Goal: Task Accomplishment & Management: Manage account settings

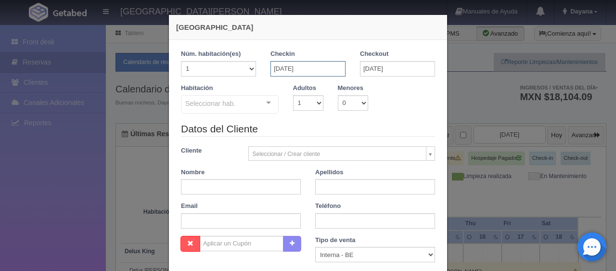
drag, startPoint x: 319, startPoint y: 65, endPoint x: 331, endPoint y: 66, distance: 12.6
click at [319, 65] on input "[DATE]" at bounding box center [308, 68] width 75 height 15
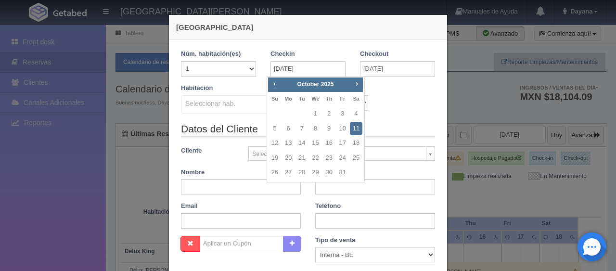
click at [483, 106] on div "Nueva Reserva 1 Núm. habitación(es) 1 2 3 4 5 6 7 8 9 10 11 12 13 14 15 16 17 1…" at bounding box center [308, 135] width 616 height 271
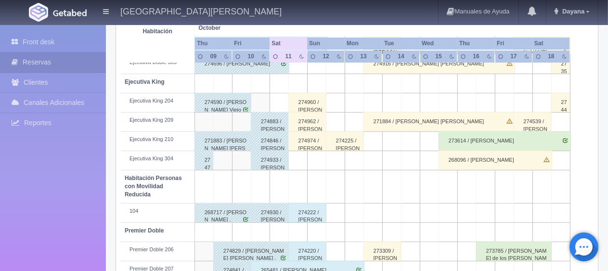
scroll to position [369, 0]
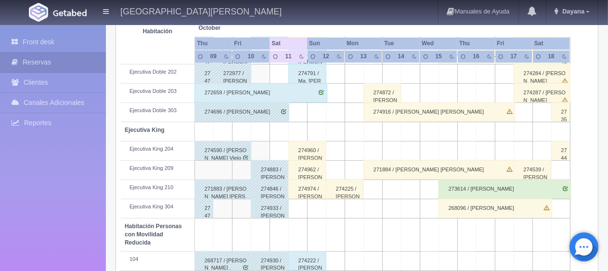
click at [314, 183] on div "274974 / Leona Ford" at bounding box center [307, 189] width 38 height 19
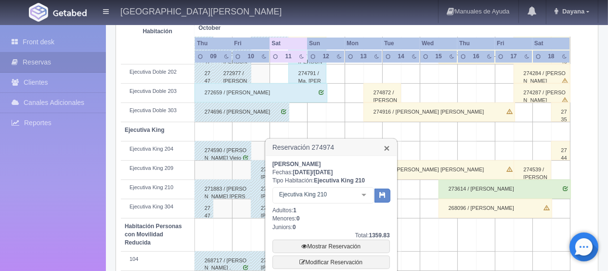
click at [389, 151] on link "×" at bounding box center [387, 148] width 6 height 10
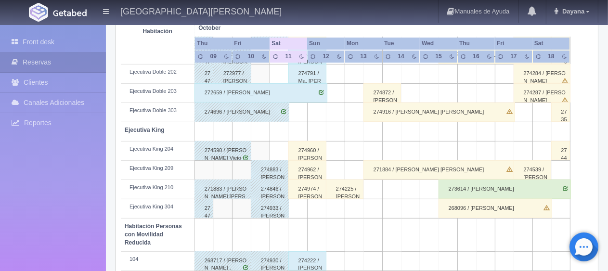
scroll to position [513, 0]
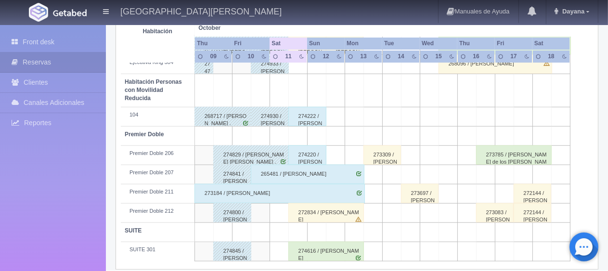
click at [311, 242] on div "274616 / [PERSON_NAME]" at bounding box center [326, 251] width 76 height 19
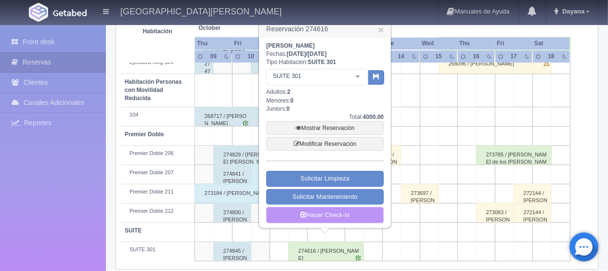
click at [332, 217] on link "Hacer Check-in" at bounding box center [325, 215] width 118 height 16
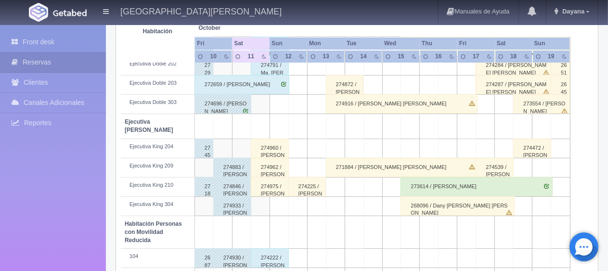
scroll to position [321, 0]
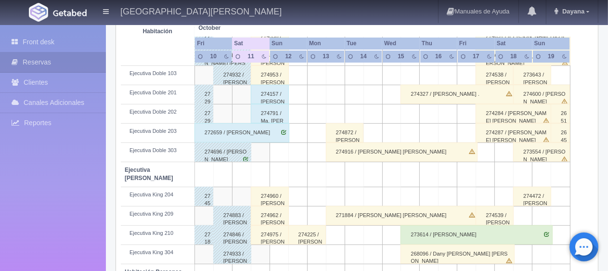
click at [271, 226] on div "274975 / [PERSON_NAME]" at bounding box center [270, 234] width 38 height 19
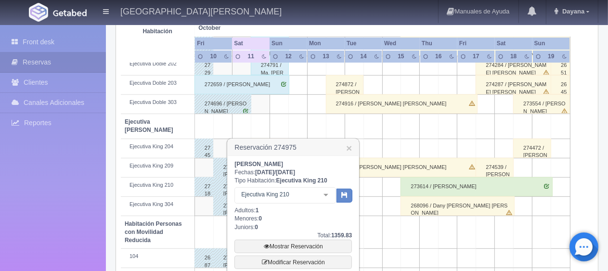
scroll to position [513, 0]
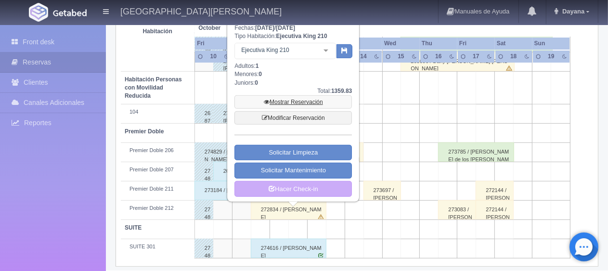
drag, startPoint x: 299, startPoint y: 97, endPoint x: 282, endPoint y: 98, distance: 16.9
click at [282, 98] on link "Mostrar Reservación" at bounding box center [294, 101] width 118 height 13
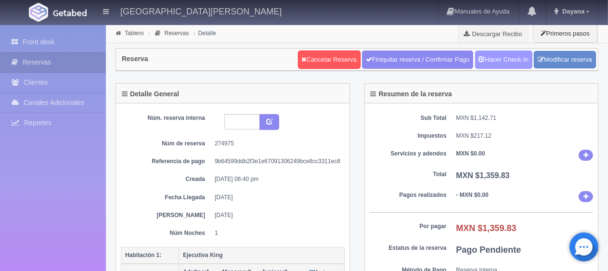
click at [490, 66] on link "Hacer Check-In" at bounding box center [503, 60] width 57 height 18
click at [507, 53] on link "Hacer Check-In" at bounding box center [503, 60] width 57 height 18
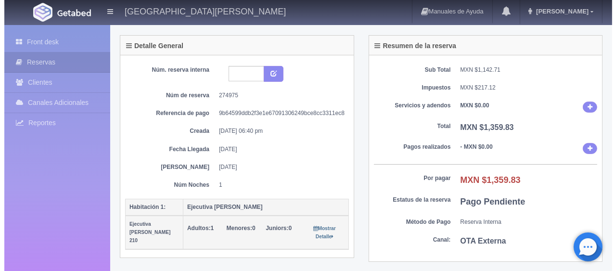
scroll to position [241, 0]
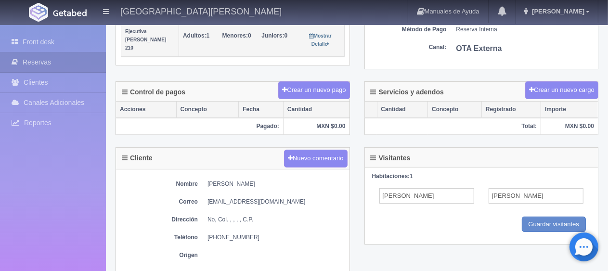
click at [316, 94] on button "Crear un nuevo pago" at bounding box center [313, 90] width 71 height 18
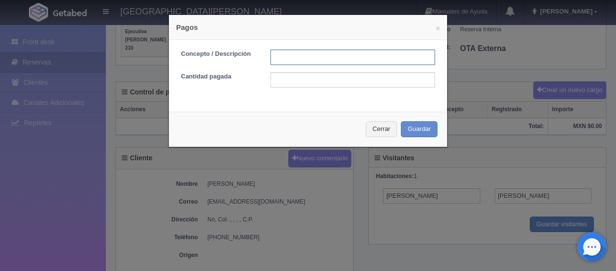
click at [370, 51] on input "text" at bounding box center [353, 57] width 165 height 15
type input "Total Tarjeta"
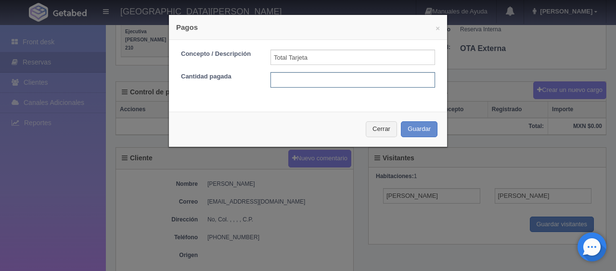
click at [360, 83] on input "text" at bounding box center [353, 79] width 165 height 15
type input "1359.83"
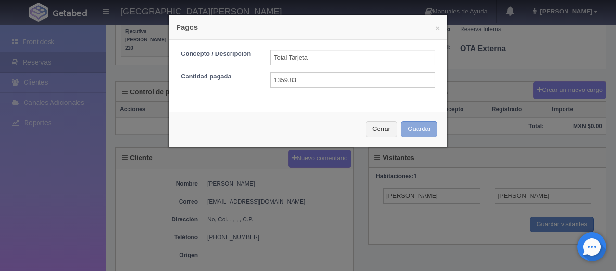
click at [401, 121] on button "Guardar" at bounding box center [419, 129] width 37 height 16
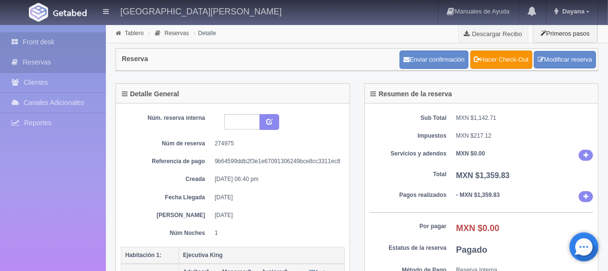
click at [71, 34] on link "Front desk" at bounding box center [53, 42] width 106 height 20
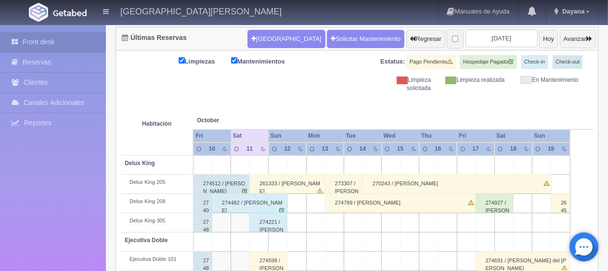
scroll to position [193, 0]
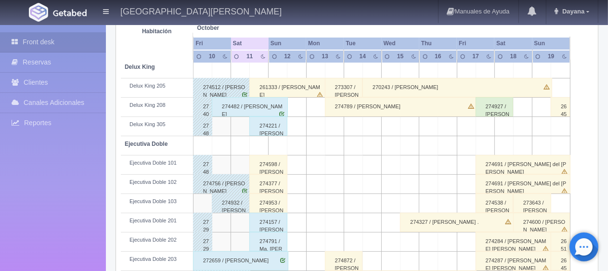
click at [275, 168] on div "274598 / [PERSON_NAME]" at bounding box center [268, 164] width 38 height 19
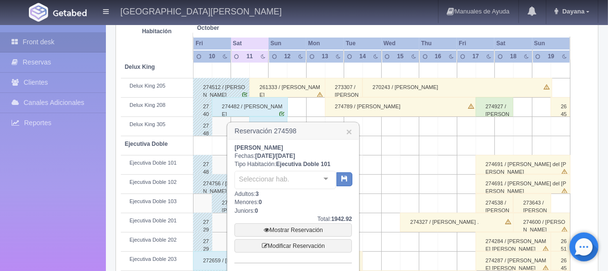
scroll to position [241, 0]
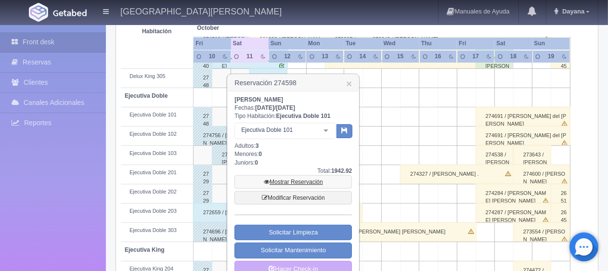
click at [302, 181] on link "Mostrar Reservación" at bounding box center [294, 181] width 118 height 13
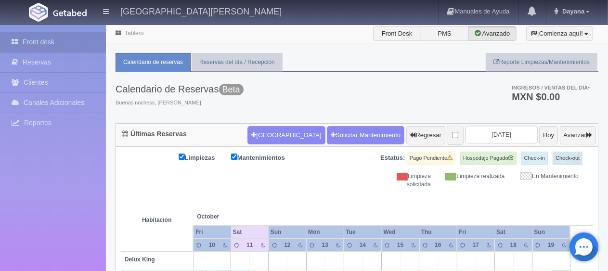
scroll to position [193, 0]
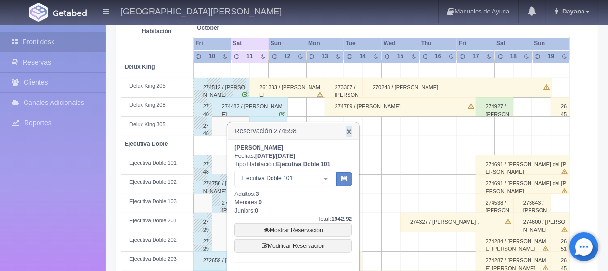
click at [350, 129] on link "×" at bounding box center [349, 132] width 6 height 10
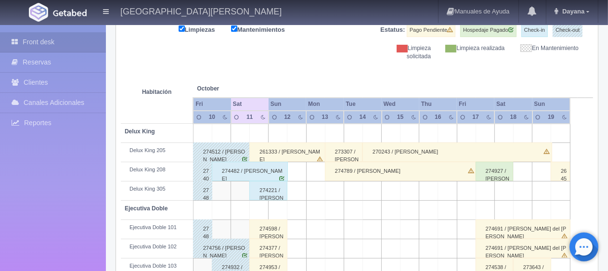
scroll to position [0, 0]
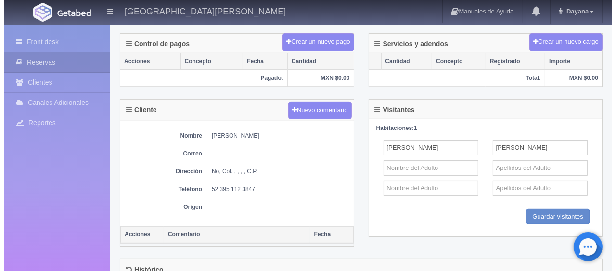
scroll to position [193, 0]
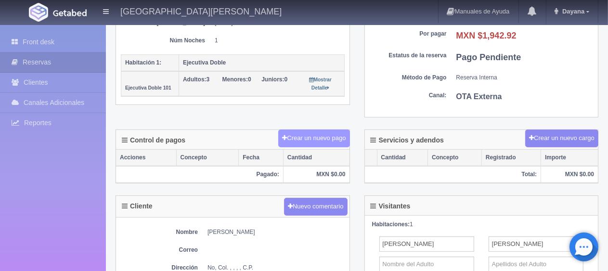
click at [342, 134] on button "Crear un nuevo pago" at bounding box center [313, 139] width 71 height 18
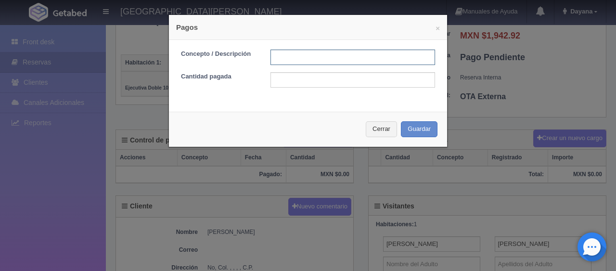
click at [342, 60] on input "text" at bounding box center [353, 57] width 165 height 15
type input "Total Tarjeta"
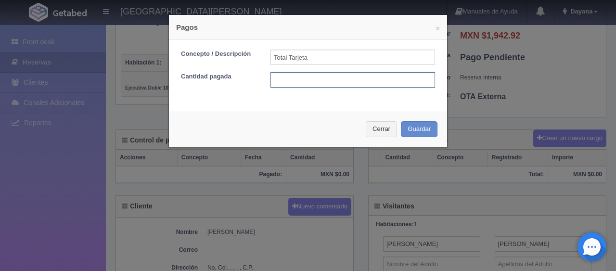
click at [350, 79] on input "text" at bounding box center [353, 79] width 165 height 15
type input "1942.92"
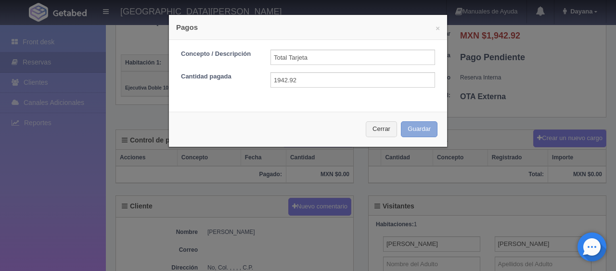
click at [401, 121] on button "Guardar" at bounding box center [419, 129] width 37 height 16
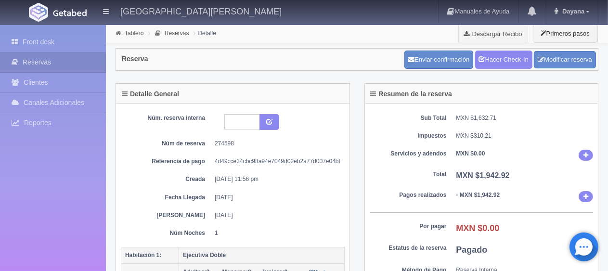
click at [397, 163] on div "Sub Total MXN $1,632.71 Impuestos MXN $310.21 Servicios y adendos MXN $0.00 Tot…" at bounding box center [482, 207] width 234 height 207
click at [481, 61] on icon at bounding box center [482, 58] width 6 height 6
click at [283, 170] on div "Núm. reserva interna Núm de reserva 274598 Referencia de pago 4d49cce34cbc98a94…" at bounding box center [233, 175] width 224 height 123
click at [300, 155] on div "Núm. reserva interna Núm de reserva 274598 Referencia de pago 4d49cce34cbc98a94…" at bounding box center [233, 175] width 224 height 123
click at [410, 146] on div "Sub Total MXN $1,632.71 Impuestos MXN $310.21 Servicios y adendos MXN $0.00 Tot…" at bounding box center [482, 207] width 234 height 207
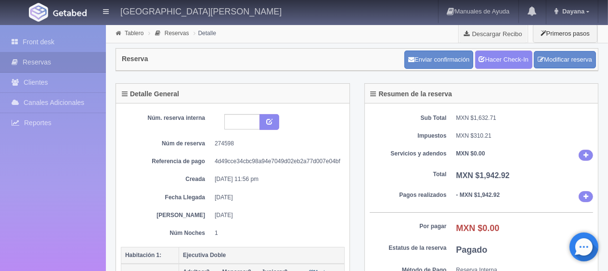
click at [342, 204] on div "Núm. reserva interna Núm de reserva 274598 Referencia de pago 4d49cce34cbc98a94…" at bounding box center [233, 175] width 224 height 123
click at [489, 59] on link "Hacer Check-In" at bounding box center [503, 60] width 57 height 18
click at [503, 59] on link "Hacer Check-In" at bounding box center [503, 60] width 57 height 18
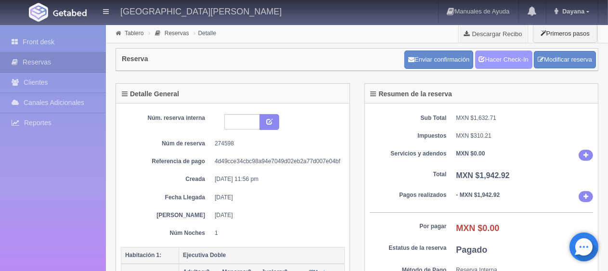
click at [503, 59] on link "Hacer Check-In" at bounding box center [503, 60] width 57 height 18
click at [511, 64] on link "Hacer Check-In" at bounding box center [503, 60] width 57 height 18
click at [501, 63] on link "Hacer Check-In" at bounding box center [503, 60] width 57 height 18
click at [514, 61] on link "Hacer Check-In" at bounding box center [503, 60] width 57 height 18
click at [416, 148] on div "Sub Total MXN $1,632.71 Impuestos MXN $310.21 Servicios y adendos MXN $0.00 Tot…" at bounding box center [482, 207] width 234 height 207
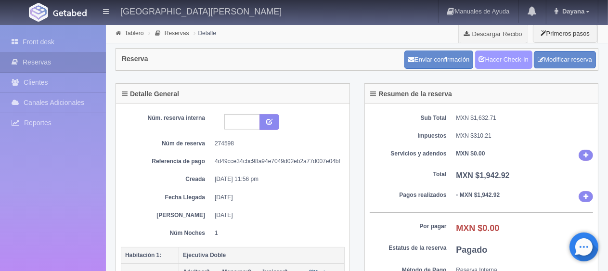
click at [504, 64] on link "Hacer Check-In" at bounding box center [503, 60] width 57 height 18
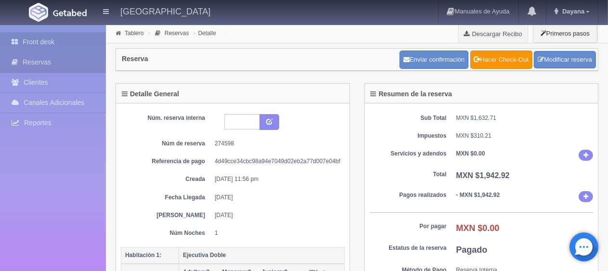
click at [60, 38] on link "Front desk" at bounding box center [53, 42] width 106 height 20
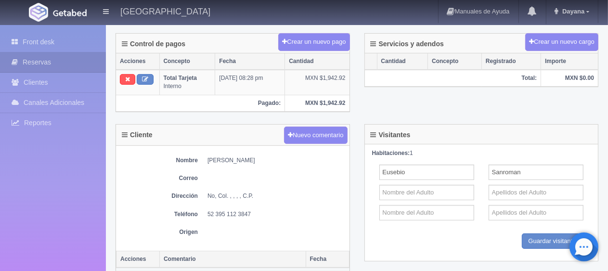
scroll to position [429, 0]
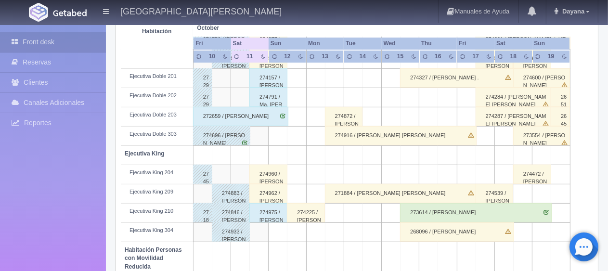
scroll to position [241, 0]
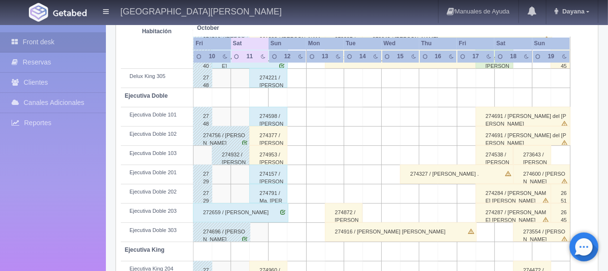
click at [273, 158] on div "274953 / [PERSON_NAME]" at bounding box center [268, 154] width 38 height 19
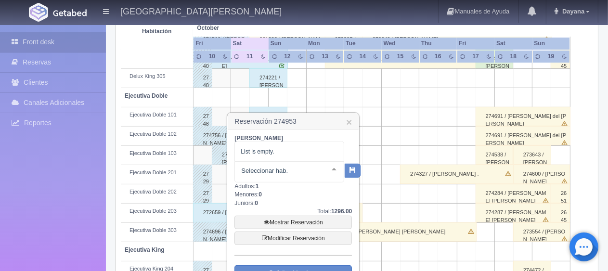
click at [304, 205] on div "Yvette Mah Fechas: 2025-10-11 / 2025-10-12 Tipo Habitación: Ejecutiva Doble 103…" at bounding box center [294, 225] width 118 height 183
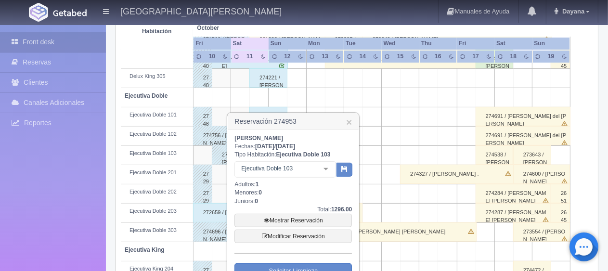
click at [304, 193] on div "Yvette Mah Fechas: 2025-10-11 / 2025-10-12 Tipo Habitación: Ejecutiva Doble 103…" at bounding box center [294, 225] width 118 height 182
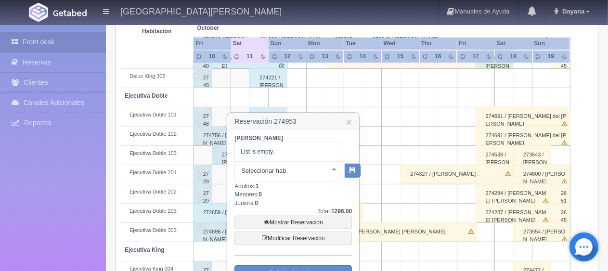
click at [287, 185] on div "Yvette Mah Fechas: 2025-10-11 / 2025-10-12 Tipo Habitación: Ejecutiva Doble 103…" at bounding box center [294, 225] width 118 height 183
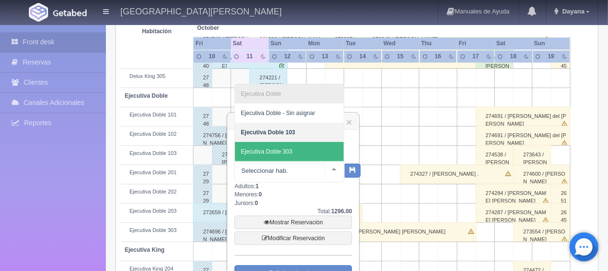
click at [294, 157] on span "Ejecutiva Doble 303" at bounding box center [289, 151] width 109 height 19
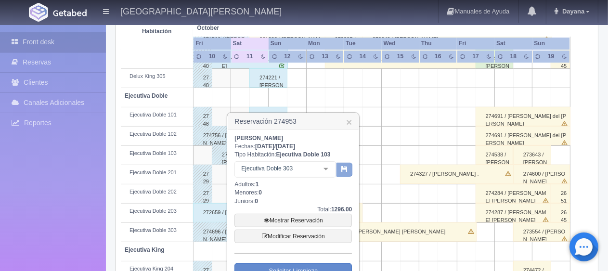
click at [343, 170] on icon "button" at bounding box center [344, 169] width 6 height 6
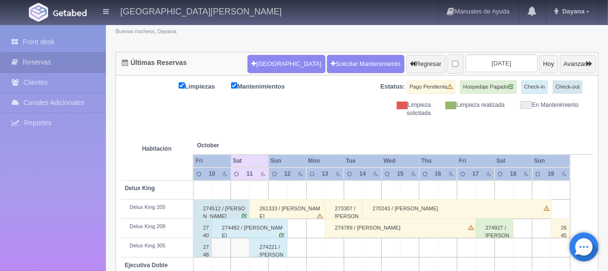
scroll to position [71, 0]
click at [331, 124] on th at bounding box center [353, 136] width 56 height 37
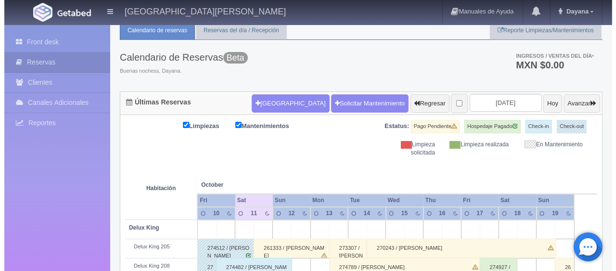
scroll to position [0, 0]
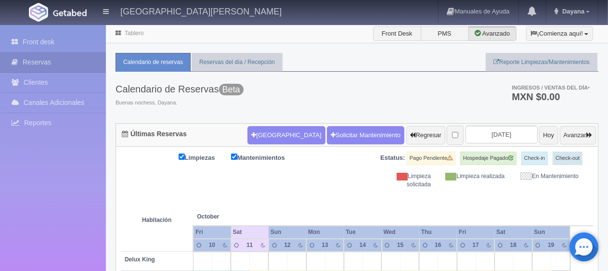
click at [344, 191] on th at bounding box center [353, 207] width 56 height 37
click at [267, 124] on div "Nueva Reserva Solicitar Mantenimiento Regresar 2025-10-12 Hoy Avanzar" at bounding box center [421, 135] width 353 height 25
click at [268, 129] on button "[GEOGRAPHIC_DATA]" at bounding box center [287, 135] width 78 height 18
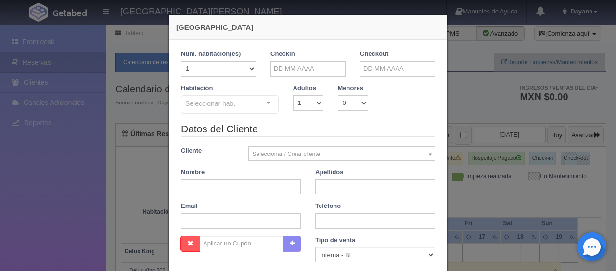
checkbox input "false"
click at [322, 75] on input "text" at bounding box center [308, 68] width 75 height 15
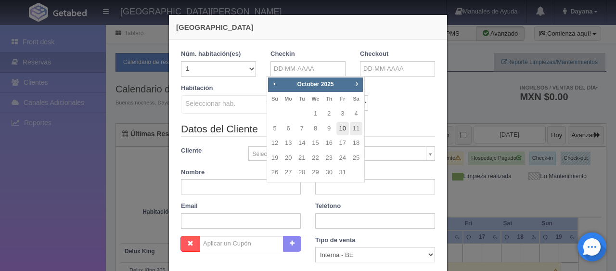
click at [343, 132] on link "10" at bounding box center [343, 129] width 13 height 14
type input "10-10-2025"
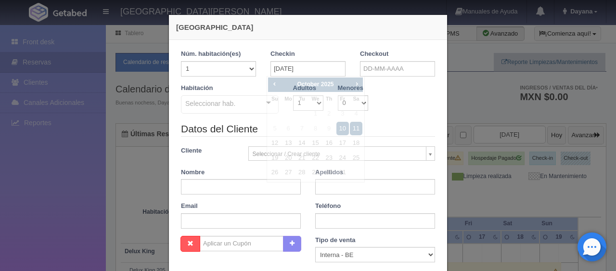
checkbox input "false"
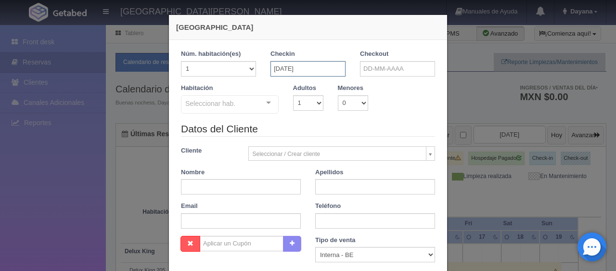
drag, startPoint x: 337, startPoint y: 66, endPoint x: 343, endPoint y: 97, distance: 31.9
click at [337, 66] on input "10-10-2025" at bounding box center [308, 68] width 75 height 15
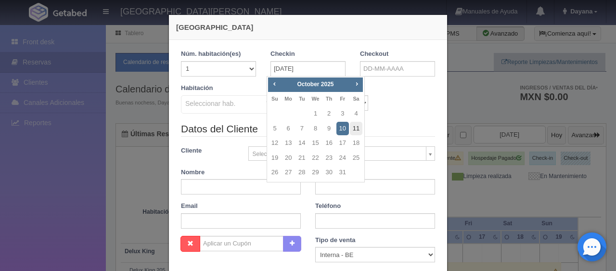
click at [353, 128] on link "11" at bounding box center [356, 129] width 13 height 14
type input "11-10-2025"
checkbox input "false"
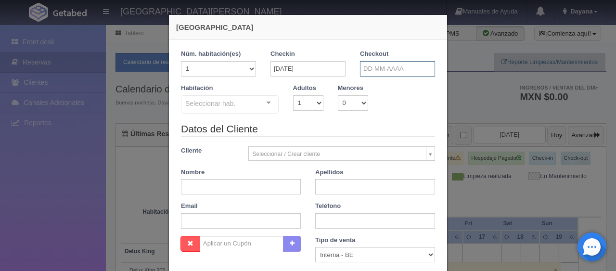
click at [397, 72] on input "text" at bounding box center [397, 68] width 75 height 15
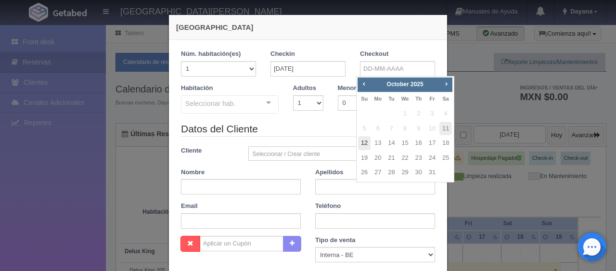
click at [364, 144] on link "12" at bounding box center [364, 143] width 13 height 14
type input "12-10-2025"
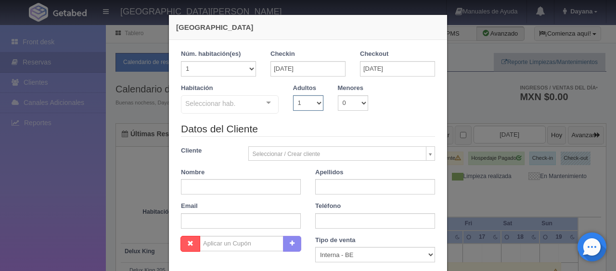
drag, startPoint x: 306, startPoint y: 106, endPoint x: 300, endPoint y: 105, distance: 6.3
click at [306, 106] on select "1 2 3 4 5 6 7 8 9 10" at bounding box center [308, 102] width 30 height 15
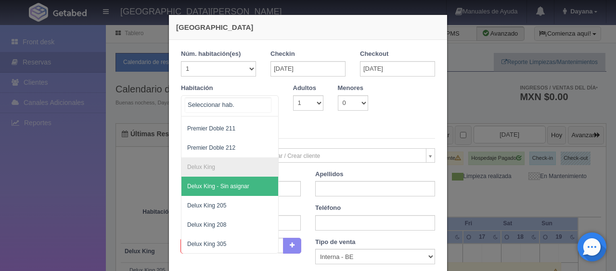
scroll to position [241, 0]
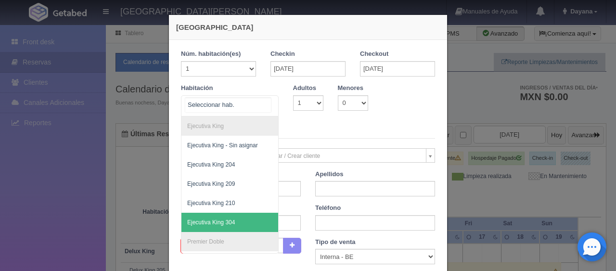
click at [241, 215] on span "Ejecutiva King 304" at bounding box center [263, 222] width 162 height 19
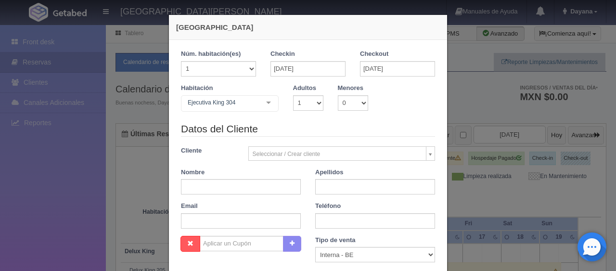
scroll to position [141, 0]
checkbox input "false"
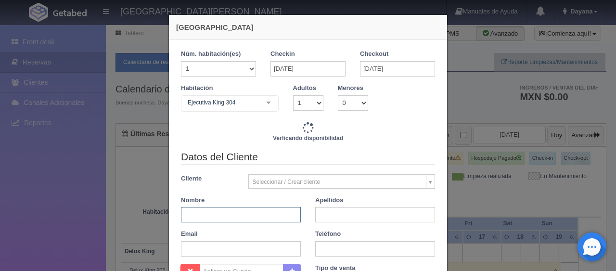
click at [267, 208] on input "text" at bounding box center [241, 214] width 120 height 15
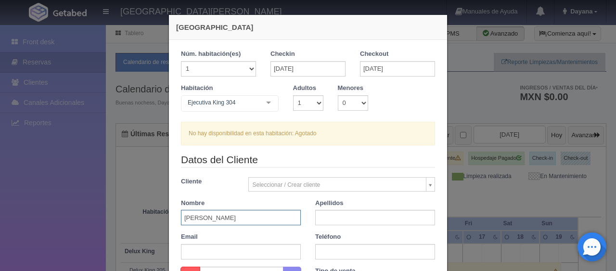
click at [263, 221] on input "Chan Phi" at bounding box center [241, 217] width 120 height 15
click at [254, 217] on input "Chan Phi" at bounding box center [241, 217] width 120 height 15
click at [244, 220] on input "Chan Phi kAM" at bounding box center [241, 217] width 120 height 15
drag, startPoint x: 249, startPoint y: 217, endPoint x: 195, endPoint y: 225, distance: 55.6
click at [195, 225] on div "Datos del Cliente Cliente Seleccionar / Crear cliente Nuevo Cliente Adriana Nav…" at bounding box center [308, 210] width 269 height 114
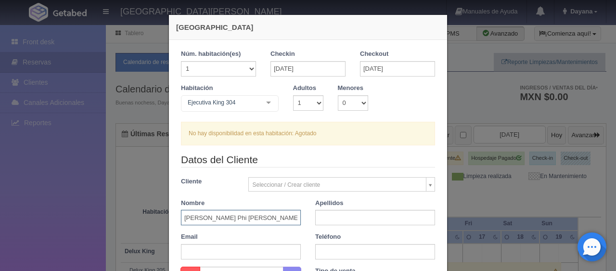
type input "Chan Phi Kam"
click at [338, 215] on input "text" at bounding box center [375, 217] width 120 height 15
paste input "Phi Kam"
type input "Phi Kam"
drag, startPoint x: 221, startPoint y: 219, endPoint x: 200, endPoint y: 221, distance: 20.8
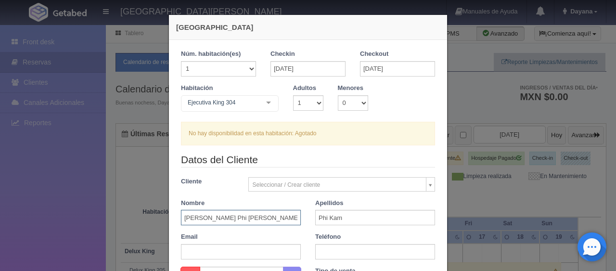
click at [198, 222] on input "Chan Phi Kam" at bounding box center [241, 217] width 120 height 15
type input "Chan"
click at [348, 254] on input "text" at bounding box center [375, 251] width 120 height 15
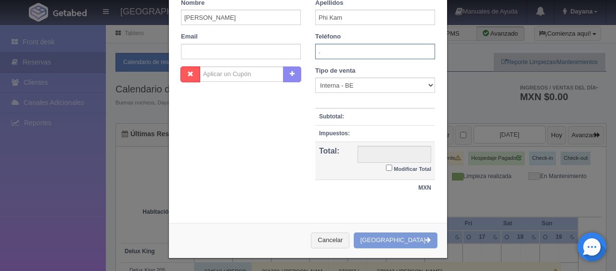
type input "."
click at [353, 85] on select "Correo Electronico Interna - BE Llamada OTA Externa Otro WALK IN" at bounding box center [375, 85] width 120 height 15
select select "walkin"
click at [315, 78] on select "Correo Electronico Interna - BE Llamada OTA Externa Otro WALK IN" at bounding box center [375, 85] width 120 height 15
click at [386, 169] on input "Modificar Total" at bounding box center [389, 168] width 6 height 6
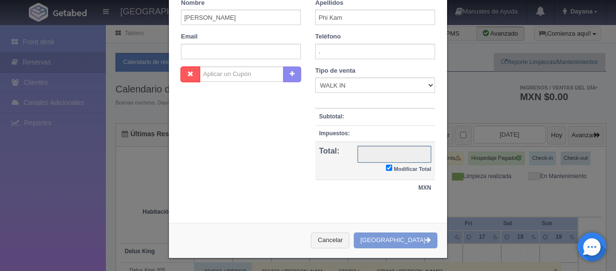
checkbox input "true"
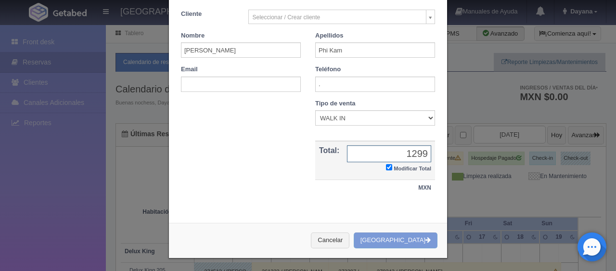
scroll to position [0, 0]
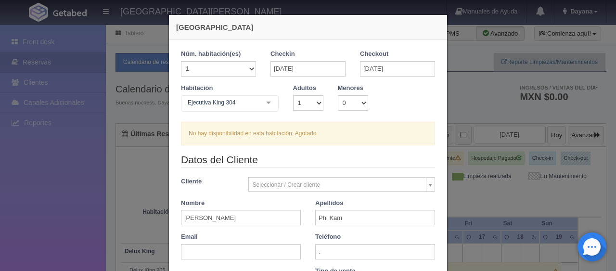
type input "1299"
click at [289, 71] on input "11-10-2025" at bounding box center [308, 68] width 75 height 15
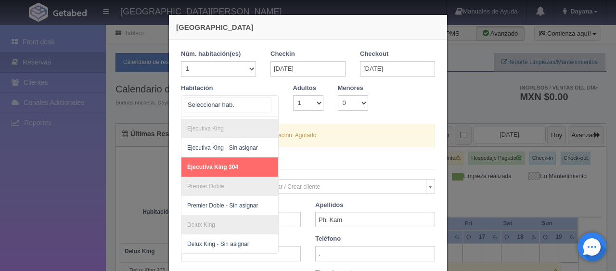
click at [236, 159] on span "Ejecutiva King 304" at bounding box center [263, 166] width 162 height 19
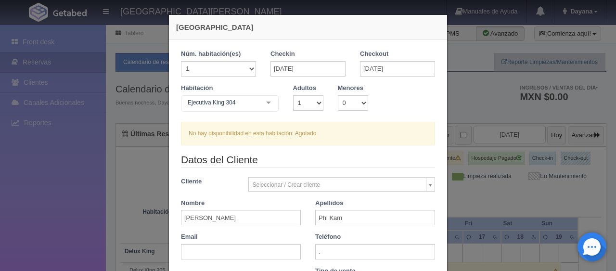
click at [260, 97] on div "Ejecutiva King 304 SUITE SUITE - Sin asignar Habitación Personas con Movilidad …" at bounding box center [230, 104] width 98 height 19
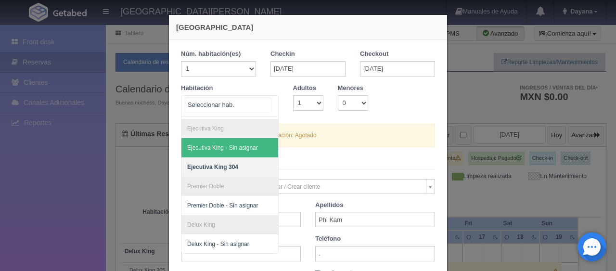
click at [243, 142] on span "Ejecutiva King - Sin asignar" at bounding box center [263, 147] width 162 height 19
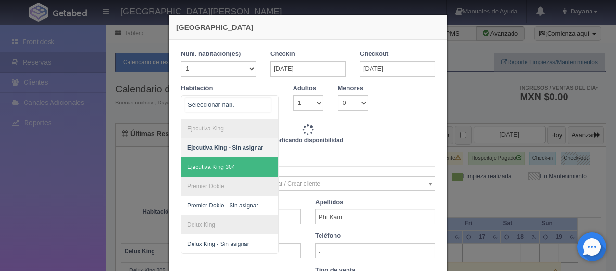
click at [237, 157] on span "Ejecutiva King 304" at bounding box center [263, 166] width 162 height 19
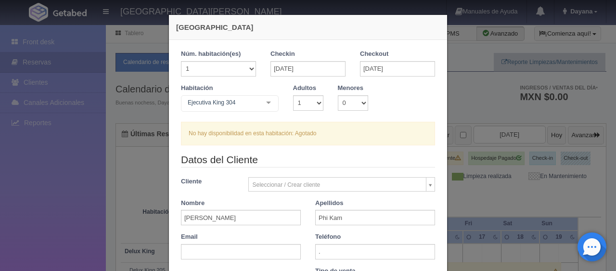
scroll to position [193, 0]
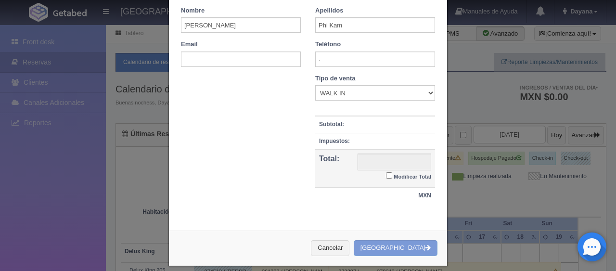
click at [395, 176] on small "Modificar Total" at bounding box center [413, 177] width 38 height 6
click at [392, 176] on input "Modificar Total" at bounding box center [389, 175] width 6 height 6
checkbox input "true"
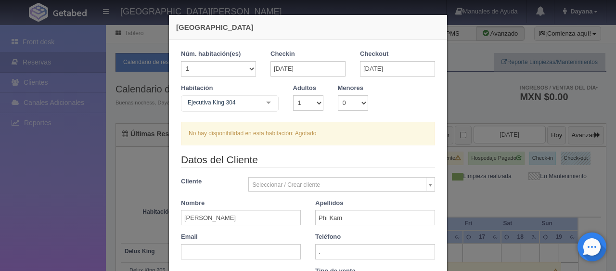
scroll to position [168, 0]
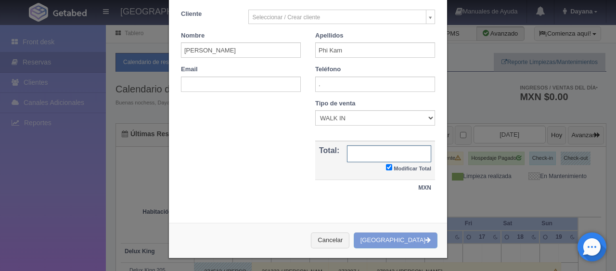
click at [409, 154] on input "text" at bounding box center [389, 153] width 84 height 17
type input "1299"
click at [315, 144] on th "Total:" at bounding box center [329, 160] width 28 height 39
click at [544, 157] on div "Nueva Reserva 1 Núm. habitación(es) 1 2 3 4 5 6 7 8 9 10 11 12 13 14 15 16 17 1…" at bounding box center [308, 135] width 616 height 271
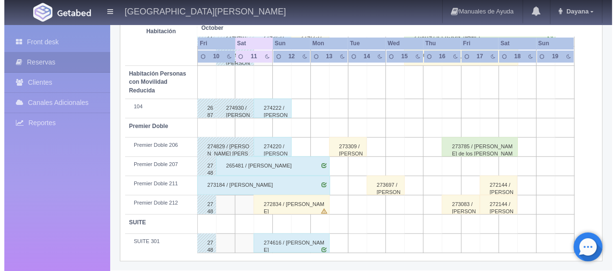
scroll to position [417, 0]
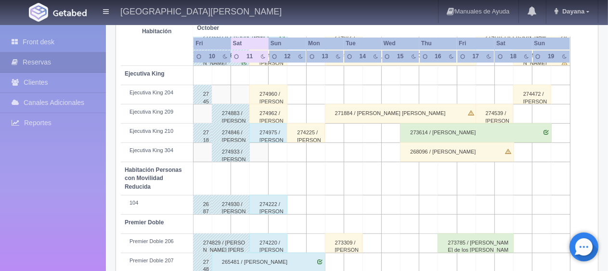
click at [262, 157] on td at bounding box center [259, 152] width 19 height 19
click at [271, 154] on td at bounding box center [278, 152] width 19 height 19
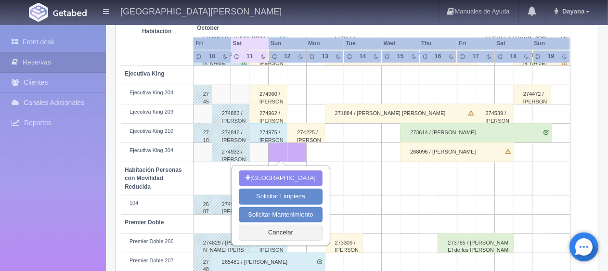
click at [268, 154] on td at bounding box center [259, 152] width 19 height 19
click at [268, 153] on td at bounding box center [259, 152] width 19 height 19
click at [269, 169] on div "Nueva Reserva Solicitar Limpieza Solicitar Mantenimiento Cancelar" at bounding box center [280, 205] width 97 height 78
click at [269, 173] on button "[GEOGRAPHIC_DATA]" at bounding box center [280, 178] width 83 height 16
type input "12-10-2025"
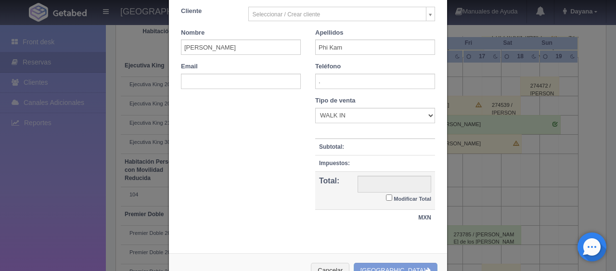
scroll to position [157, 0]
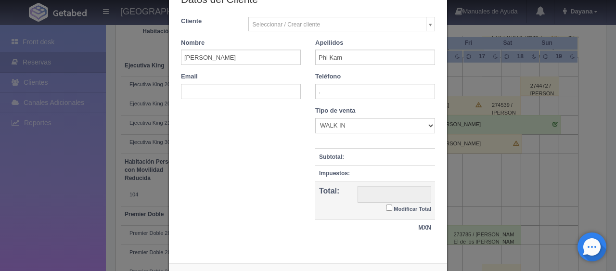
checkbox input "false"
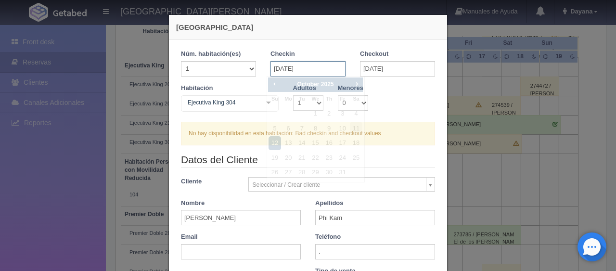
drag, startPoint x: 313, startPoint y: 63, endPoint x: 326, endPoint y: 90, distance: 30.4
click at [313, 62] on input "12-10-2025" at bounding box center [308, 68] width 75 height 15
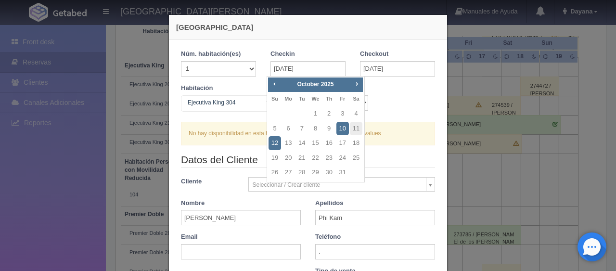
click at [350, 128] on td "11" at bounding box center [356, 128] width 13 height 15
type input "11-10-2025"
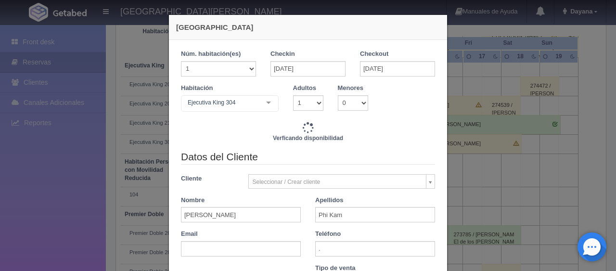
click at [353, 129] on div "Verficando disponibilidad" at bounding box center [308, 136] width 254 height 28
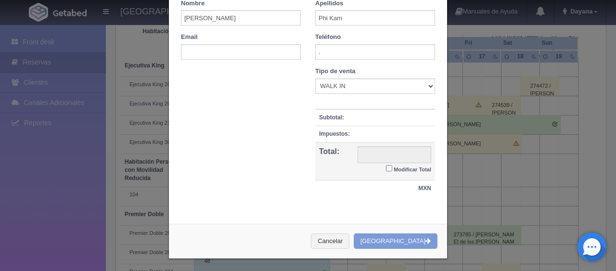
click at [404, 168] on small "Modificar Total" at bounding box center [413, 170] width 38 height 6
click at [392, 168] on input "Modificar Total" at bounding box center [389, 168] width 6 height 6
checkbox input "true"
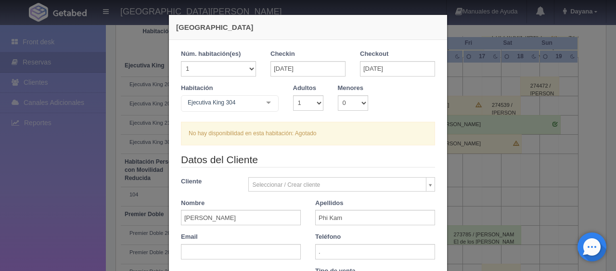
type input "1299"
click at [309, 130] on div "No hay disponibilidad en esta habitación: Agotado" at bounding box center [308, 134] width 254 height 24
click at [309, 129] on div "No hay disponibilidad en esta habitación: Agotado" at bounding box center [308, 134] width 254 height 24
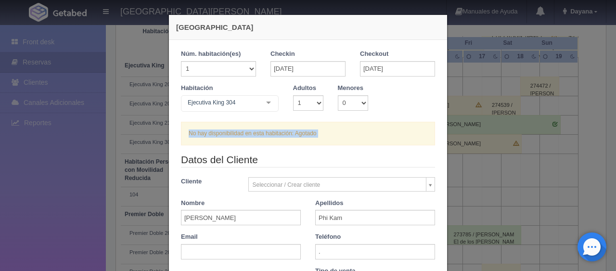
scroll to position [168, 0]
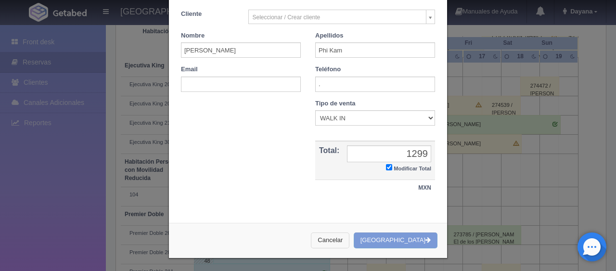
click at [347, 245] on button "Cancelar" at bounding box center [330, 241] width 39 height 16
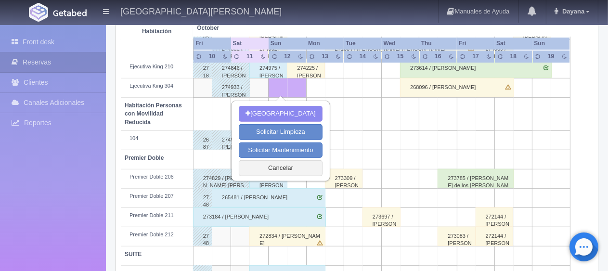
scroll to position [513, 0]
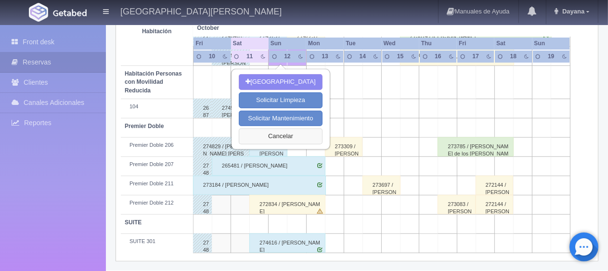
click at [305, 138] on button "Cancelar" at bounding box center [280, 137] width 83 height 16
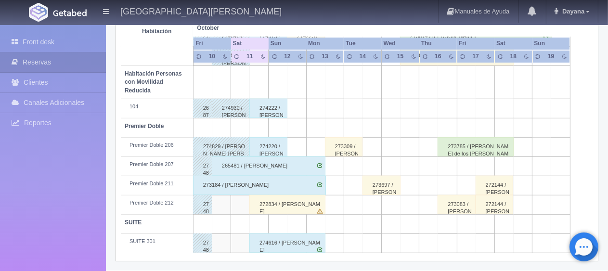
scroll to position [321, 0]
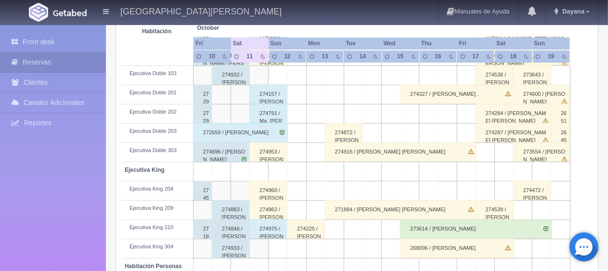
click at [313, 249] on td at bounding box center [315, 248] width 19 height 19
click at [295, 246] on td at bounding box center [297, 248] width 19 height 19
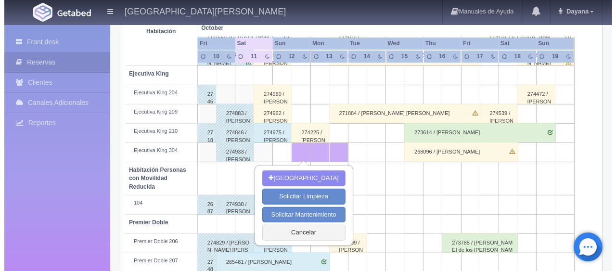
scroll to position [465, 0]
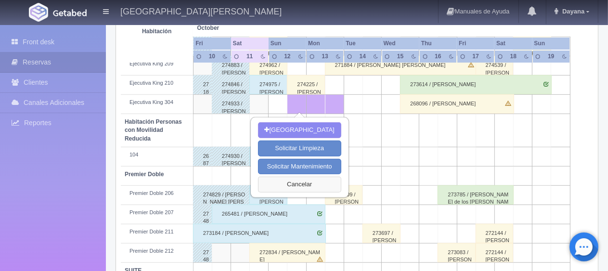
click at [308, 186] on button "Cancelar" at bounding box center [299, 185] width 83 height 16
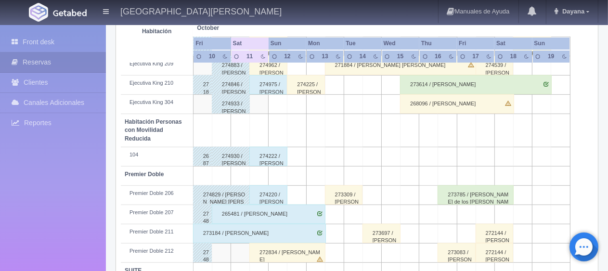
click at [293, 99] on td at bounding box center [297, 104] width 19 height 19
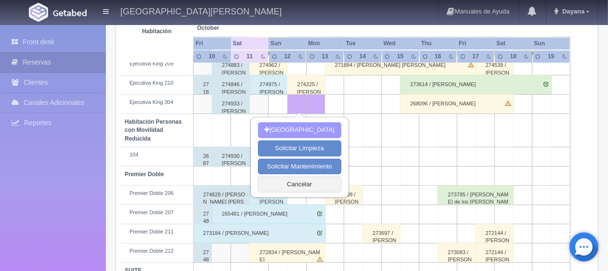
click at [303, 130] on button "[GEOGRAPHIC_DATA]" at bounding box center [299, 130] width 83 height 16
type input "12-10-2025"
type input "13-10-2025"
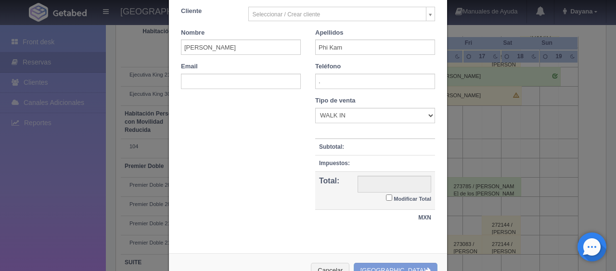
scroll to position [157, 0]
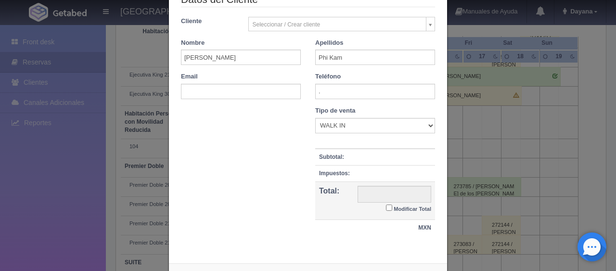
checkbox input "false"
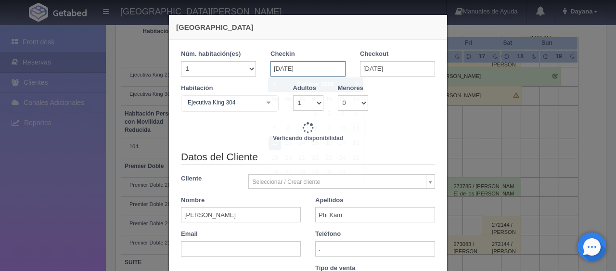
click at [319, 69] on input "12-10-2025" at bounding box center [308, 68] width 75 height 15
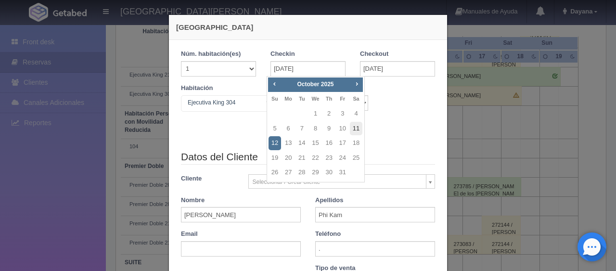
click at [356, 129] on link "11" at bounding box center [356, 129] width 13 height 14
type input "11-10-2025"
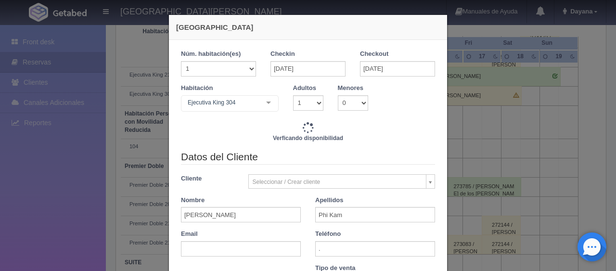
checkbox input "false"
click at [393, 67] on input "13-10-2025" at bounding box center [397, 68] width 75 height 15
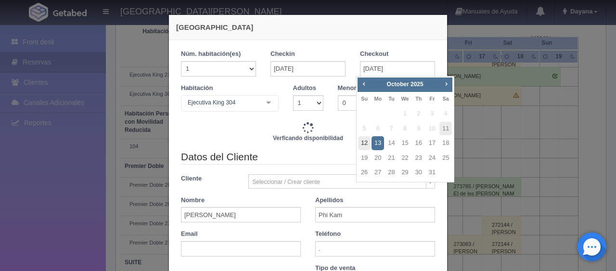
click at [362, 146] on link "12" at bounding box center [364, 143] width 13 height 14
type input "12-10-2025"
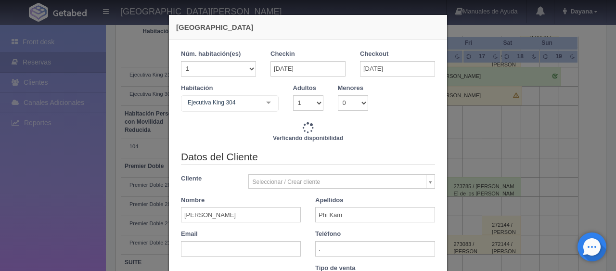
checkbox input "false"
type input "1299.00"
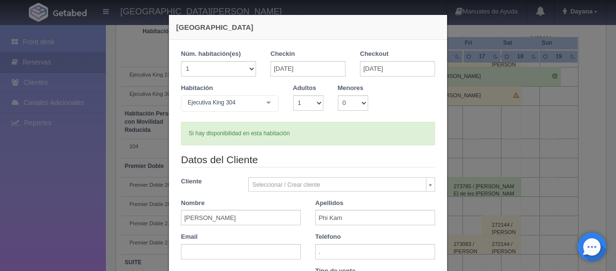
scroll to position [193, 0]
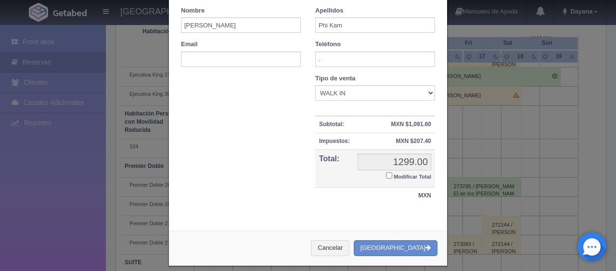
click at [408, 174] on small "Modificar Total" at bounding box center [413, 177] width 38 height 6
click at [392, 174] on input "Modificar Total" at bounding box center [389, 175] width 6 height 6
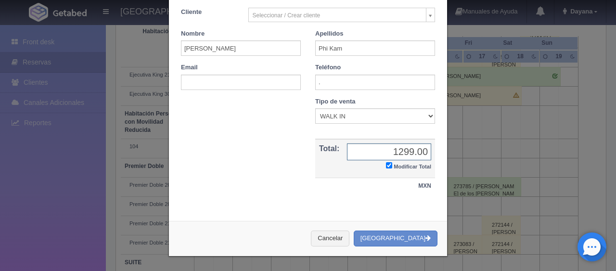
scroll to position [168, 0]
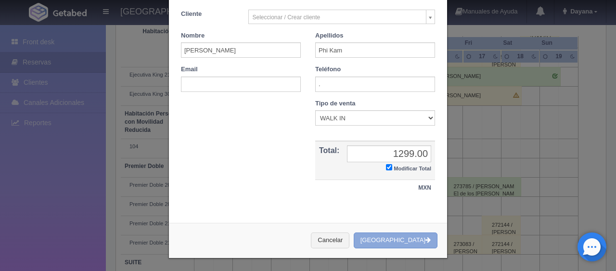
drag, startPoint x: 400, startPoint y: 240, endPoint x: 405, endPoint y: 240, distance: 4.8
click at [400, 239] on button "[GEOGRAPHIC_DATA]" at bounding box center [396, 241] width 84 height 16
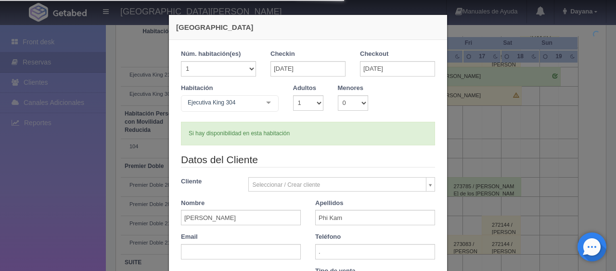
checkbox input "true"
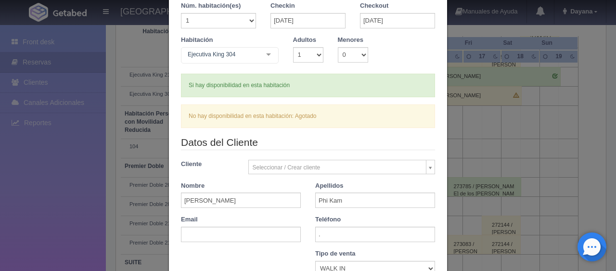
scroll to position [198, 0]
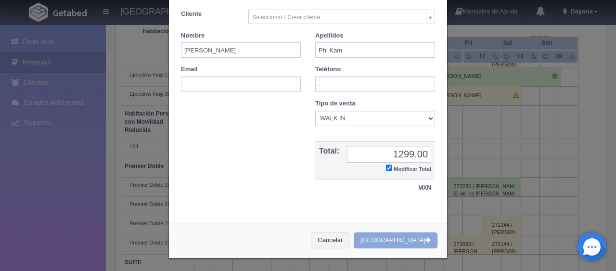
click at [392, 236] on button "[GEOGRAPHIC_DATA]" at bounding box center [396, 241] width 84 height 16
click at [401, 233] on button "[GEOGRAPHIC_DATA]" at bounding box center [396, 241] width 84 height 16
click at [403, 235] on button "[GEOGRAPHIC_DATA]" at bounding box center [396, 241] width 84 height 16
click at [403, 235] on div "Cancelar Crear Reserva" at bounding box center [308, 240] width 278 height 35
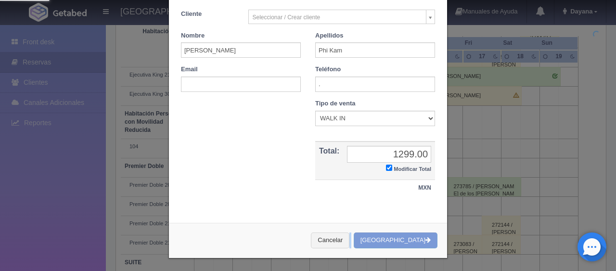
click at [403, 235] on div "Cancelar Crear Reserva" at bounding box center [308, 240] width 278 height 35
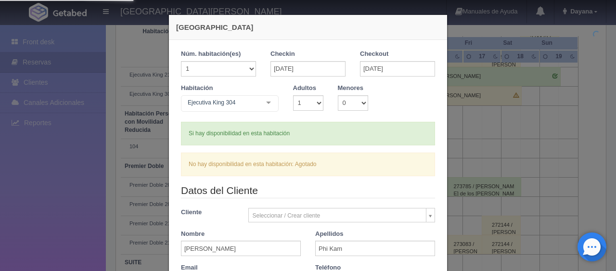
click at [306, 142] on div "Si hay disponibilidad en esta habitación" at bounding box center [308, 134] width 254 height 24
click at [313, 142] on div "Si hay disponibilidad en esta habitación" at bounding box center [308, 134] width 254 height 24
click at [319, 142] on div "Si hay disponibilidad en esta habitación" at bounding box center [308, 134] width 254 height 24
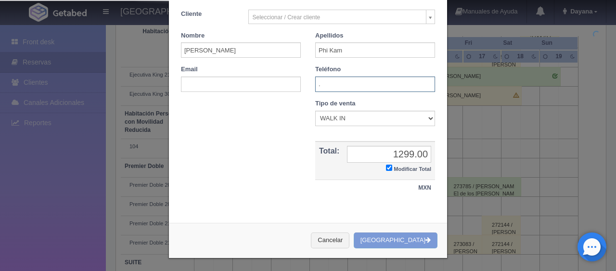
click at [337, 89] on input "." at bounding box center [375, 84] width 120 height 15
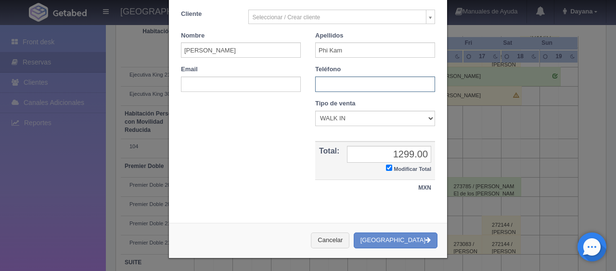
paste input "1 (0) 6263771670"
type input "1 (0) 6263771670"
click at [403, 235] on button "[GEOGRAPHIC_DATA]" at bounding box center [396, 241] width 84 height 16
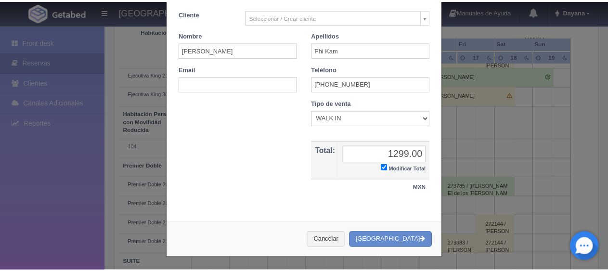
scroll to position [0, 0]
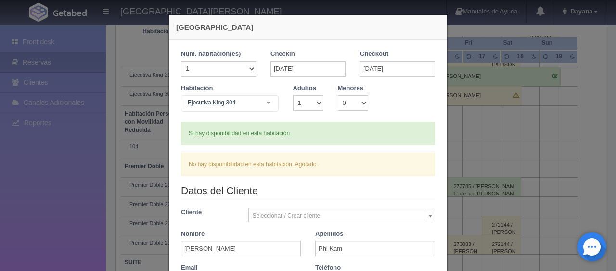
click at [545, 159] on div "Nueva Reserva 1 Núm. habitación(es) 1 2 3 4 5 6 7 8 9 10 11 12 13 14 15 16 17 1…" at bounding box center [308, 135] width 616 height 271
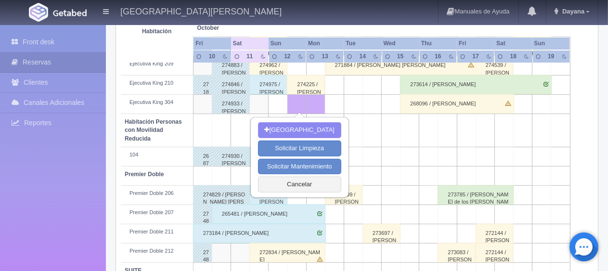
scroll to position [513, 0]
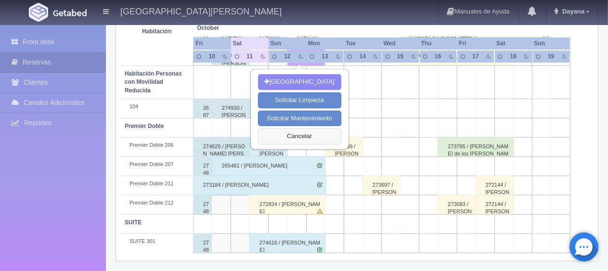
click at [328, 133] on button "Cancelar" at bounding box center [299, 137] width 83 height 16
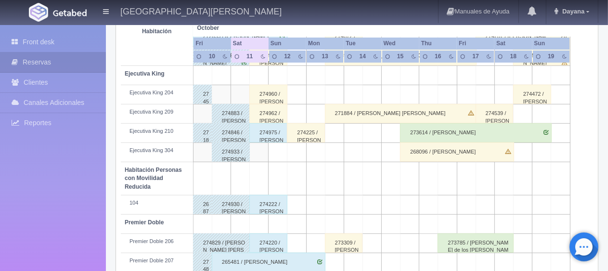
scroll to position [321, 0]
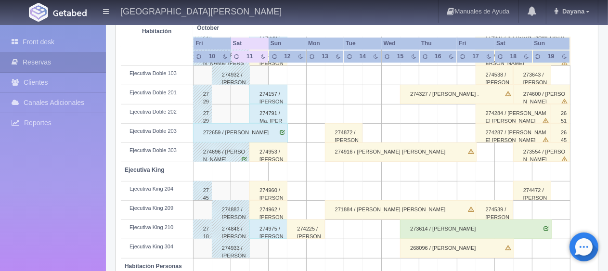
click at [273, 209] on div "274962 / [PERSON_NAME]" at bounding box center [268, 209] width 38 height 19
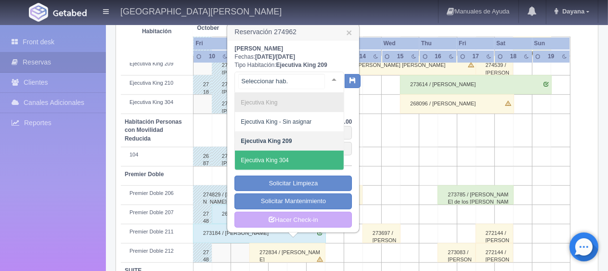
scroll to position [0, 0]
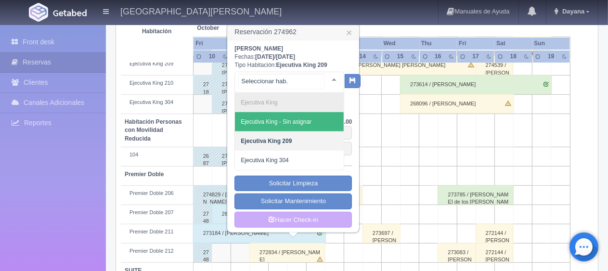
click at [307, 122] on span "Ejecutiva King - Sin asignar" at bounding box center [276, 121] width 71 height 7
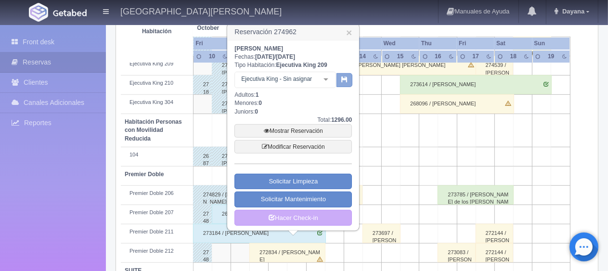
click at [342, 77] on icon "button" at bounding box center [344, 79] width 6 height 6
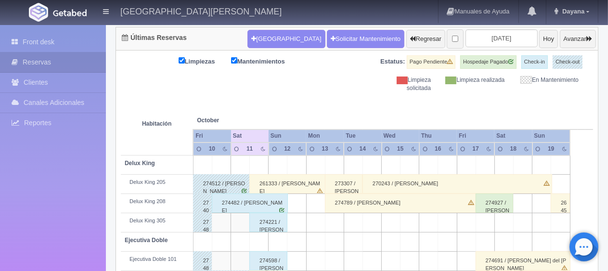
scroll to position [337, 0]
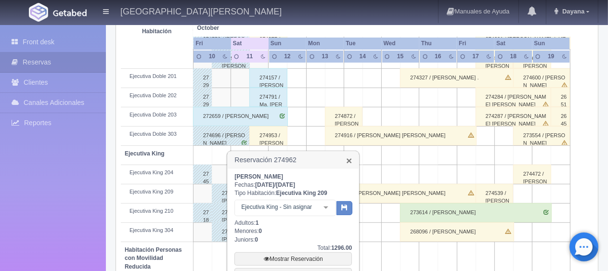
click at [350, 159] on link "×" at bounding box center [349, 161] width 6 height 10
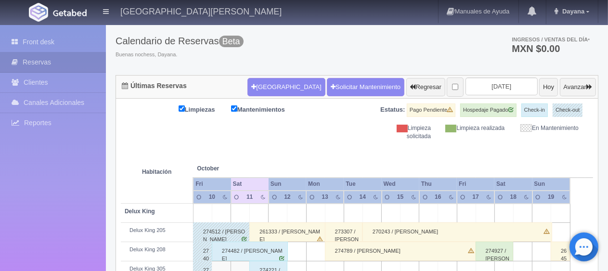
scroll to position [0, 0]
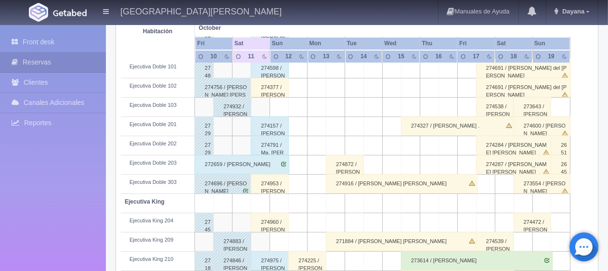
scroll to position [385, 0]
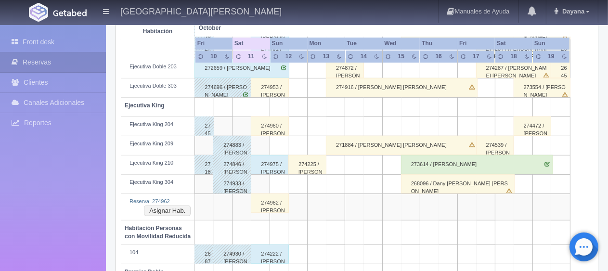
click at [278, 84] on div "274953 / [PERSON_NAME]" at bounding box center [270, 87] width 38 height 19
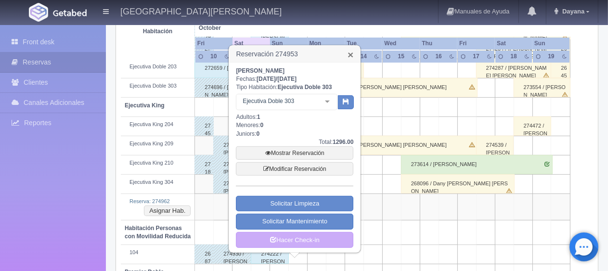
click at [353, 55] on link "×" at bounding box center [351, 55] width 6 height 10
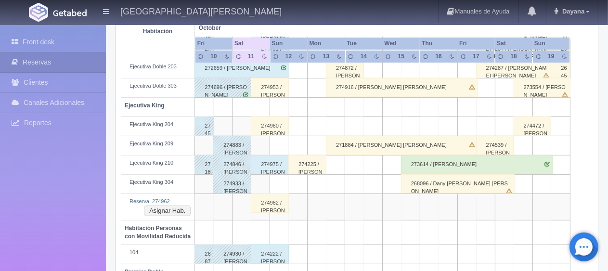
click at [278, 164] on div "274975 / [PERSON_NAME]" at bounding box center [270, 164] width 38 height 19
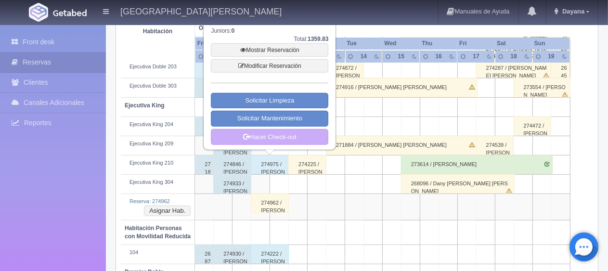
scroll to position [289, 0]
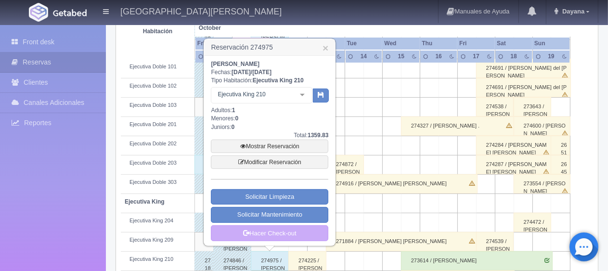
click at [292, 99] on div "Ejecutiva King 210" at bounding box center [262, 95] width 102 height 16
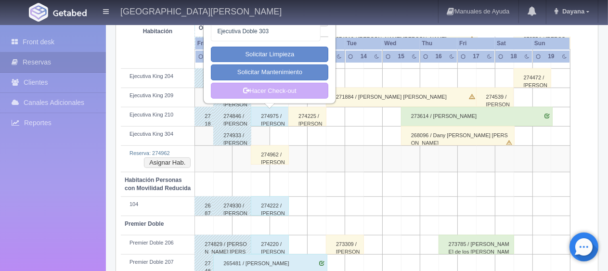
scroll to position [193, 0]
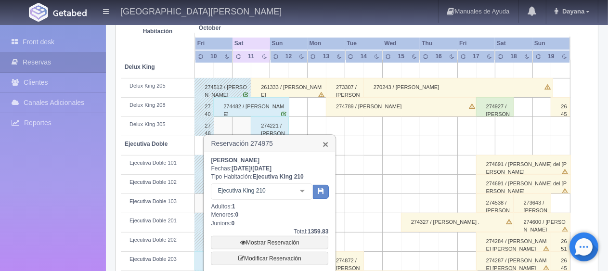
click at [326, 142] on link "×" at bounding box center [326, 144] width 6 height 10
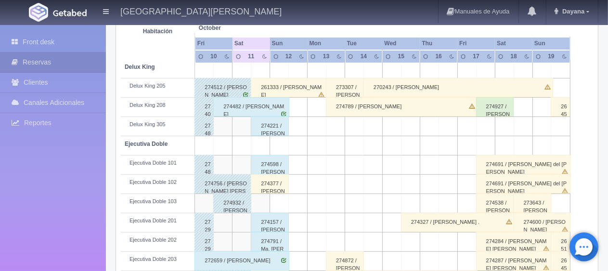
scroll to position [289, 0]
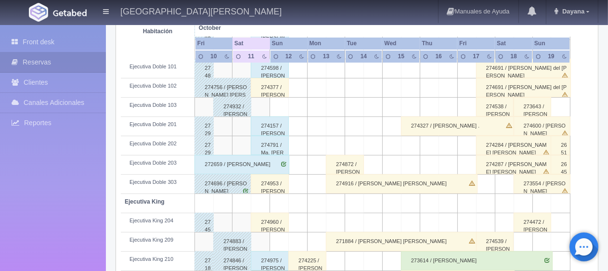
click at [280, 185] on div "274953 / [PERSON_NAME]" at bounding box center [270, 183] width 38 height 19
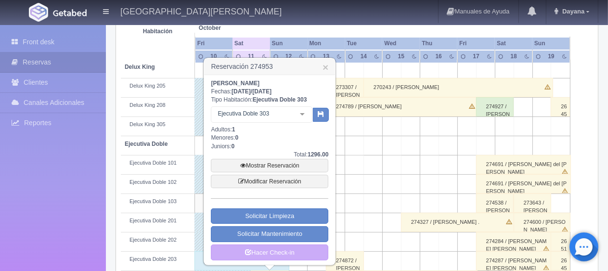
scroll to position [144, 0]
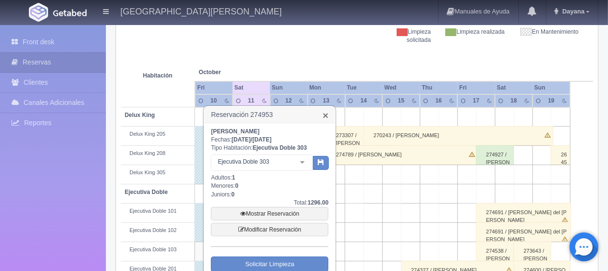
click at [326, 117] on link "×" at bounding box center [326, 115] width 6 height 10
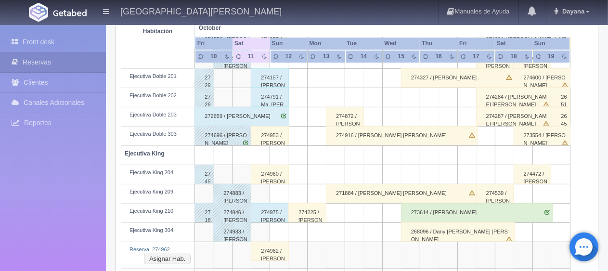
scroll to position [385, 0]
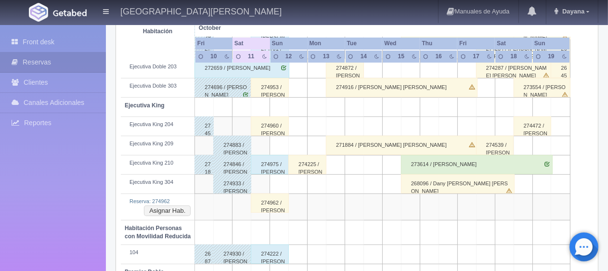
click at [279, 161] on div "274975 / [PERSON_NAME]" at bounding box center [270, 164] width 38 height 19
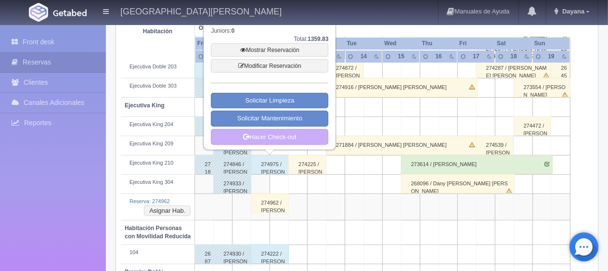
scroll to position [241, 0]
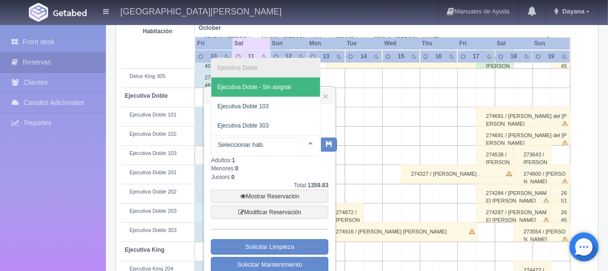
click at [284, 84] on span "Ejecutiva Doble - Sin asignar" at bounding box center [254, 87] width 74 height 7
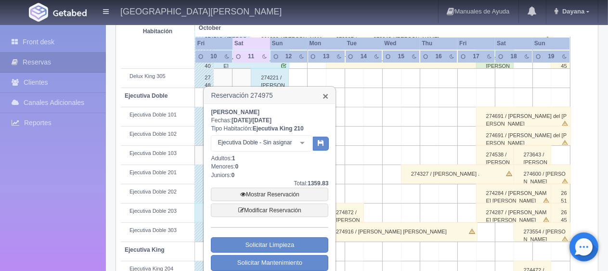
click at [326, 99] on link "×" at bounding box center [326, 96] width 6 height 10
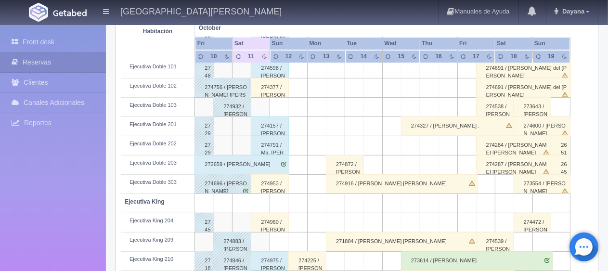
scroll to position [337, 0]
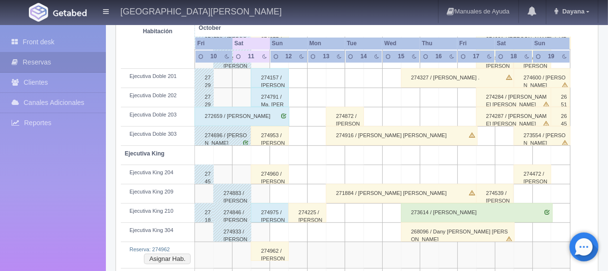
click at [276, 174] on div "274960 / [PERSON_NAME]" at bounding box center [270, 174] width 38 height 19
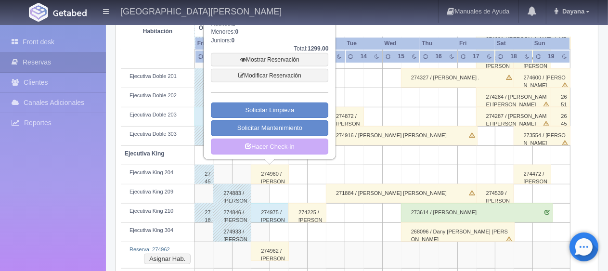
scroll to position [241, 0]
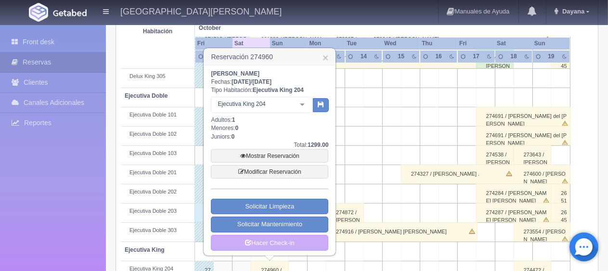
click at [281, 116] on div "Ejecutiva King 204 Ejecutiva King Ejecutiva King - Sin asignar Ejecutiva King 2…" at bounding box center [262, 106] width 102 height 19
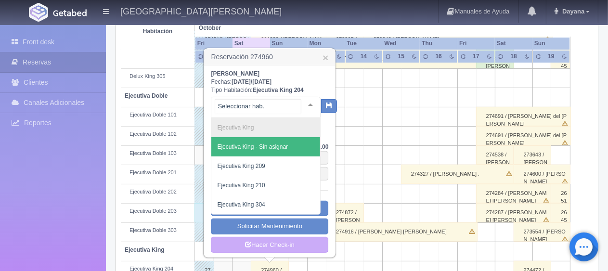
click at [283, 144] on span "Ejecutiva King - Sin asignar" at bounding box center [252, 147] width 71 height 7
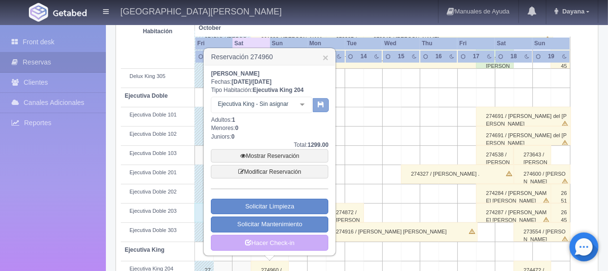
click at [318, 103] on icon "button" at bounding box center [321, 104] width 6 height 6
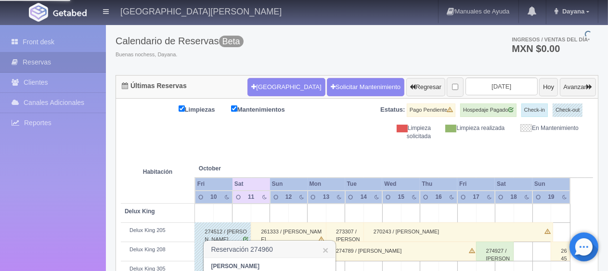
scroll to position [337, 0]
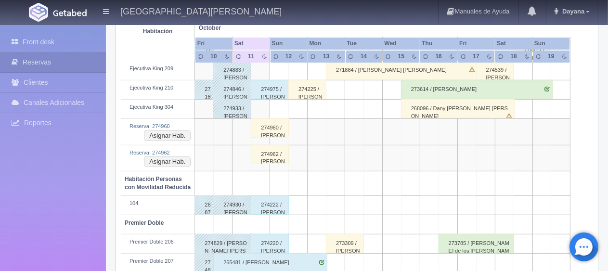
scroll to position [364, 0]
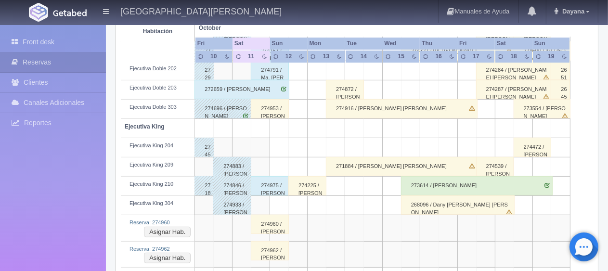
click at [266, 185] on div "274975 / [PERSON_NAME]" at bounding box center [270, 185] width 38 height 19
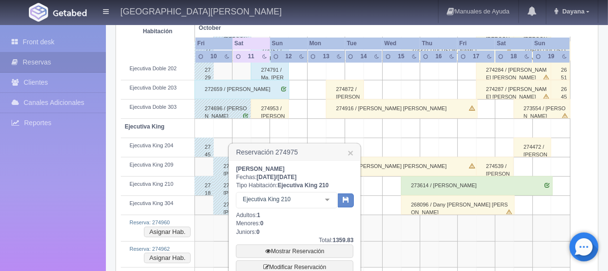
click at [305, 192] on div "Ejecutiva King 210" at bounding box center [287, 200] width 102 height 16
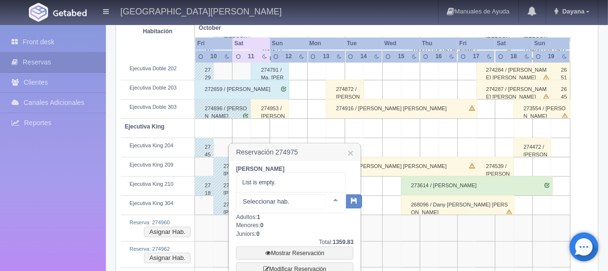
click at [306, 205] on input "text" at bounding box center [283, 202] width 86 height 14
click at [309, 228] on div "[PERSON_NAME] Fechas: [DATE] / [DATE] Tipo Habitación: Ejecutiva King 210 No el…" at bounding box center [295, 256] width 118 height 183
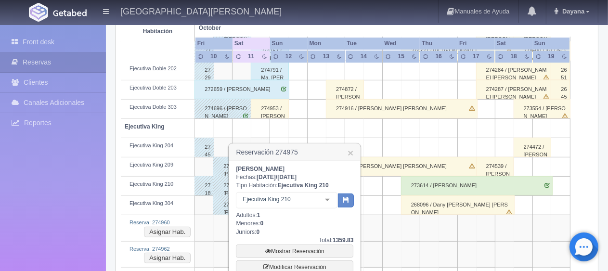
click at [329, 203] on div at bounding box center [327, 200] width 19 height 14
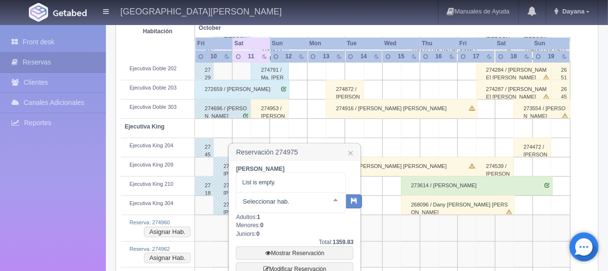
click at [308, 233] on div "[PERSON_NAME] Fechas: [DATE] / [DATE] Tipo Habitación: Ejecutiva King 210 No el…" at bounding box center [295, 256] width 118 height 183
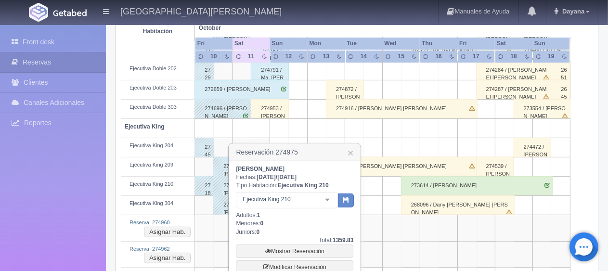
click at [283, 221] on div "Leona Ford Fechas: 2025-10-11 / 2025-10-12 Tipo Habitación: Ejecutiva King 210 …" at bounding box center [295, 256] width 118 height 182
click at [318, 208] on div "Ejecutiva King 210" at bounding box center [287, 200] width 102 height 16
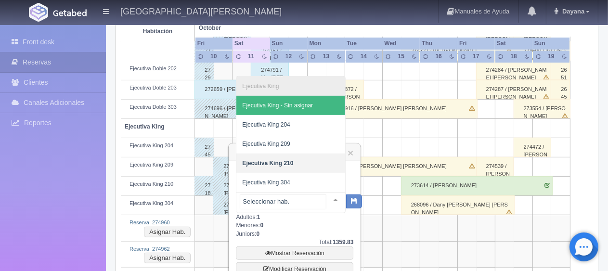
click at [302, 113] on span "Ejecutiva King - Sin asignar" at bounding box center [290, 105] width 109 height 19
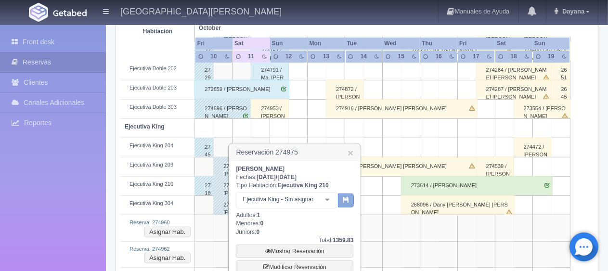
click at [348, 206] on button "button" at bounding box center [346, 201] width 16 height 14
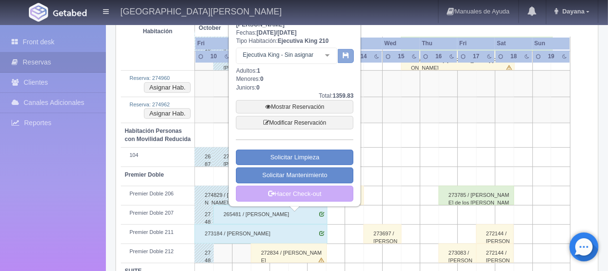
scroll to position [460, 0]
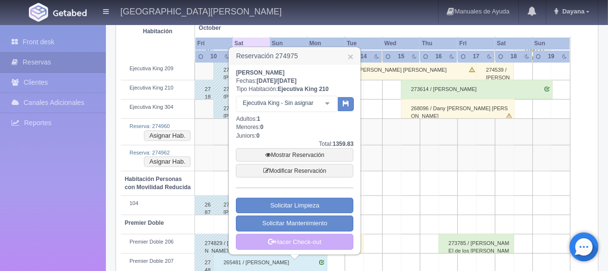
click at [321, 108] on div "Ejecutiva King - Sin asignar Ejecutiva King Ejecutiva King - Sin asignar Ejecut…" at bounding box center [287, 105] width 102 height 19
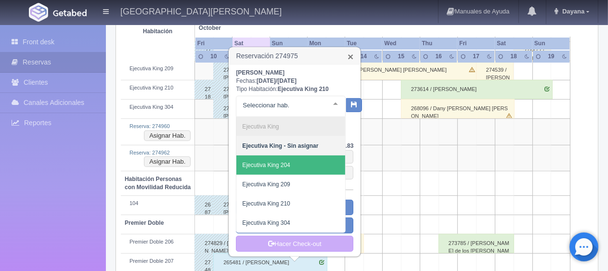
click at [352, 57] on link "×" at bounding box center [351, 57] width 6 height 10
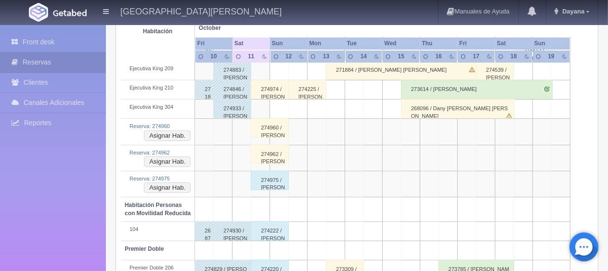
scroll to position [412, 0]
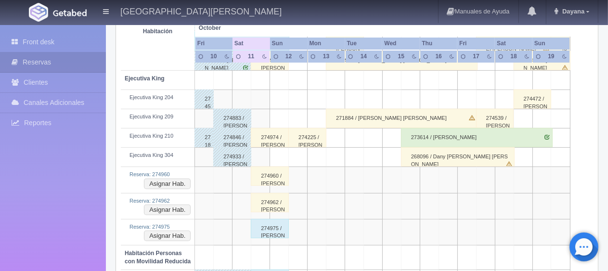
click at [277, 134] on div "274974 / [PERSON_NAME]" at bounding box center [270, 137] width 38 height 19
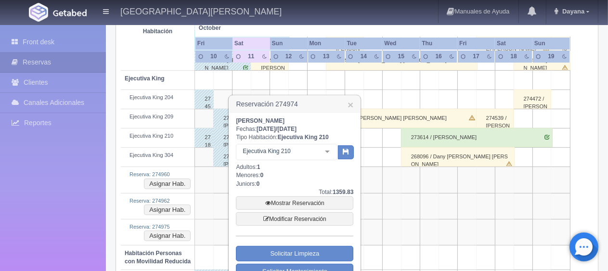
click at [308, 157] on div "Ejecutiva King 210" at bounding box center [287, 152] width 102 height 16
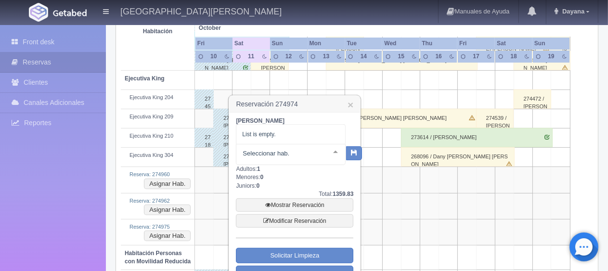
click at [319, 181] on div "[PERSON_NAME] Fechas: [DATE] / [DATE] Tipo Habitación: Ejecutiva King 210 No el…" at bounding box center [295, 208] width 118 height 183
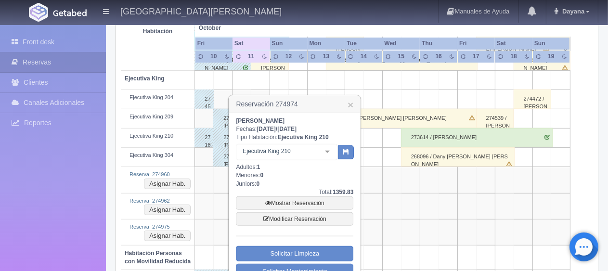
click at [322, 149] on div at bounding box center [327, 151] width 19 height 14
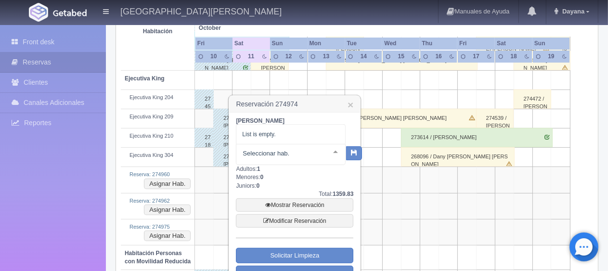
click at [305, 181] on div "[PERSON_NAME] Fechas: [DATE] / [DATE] Tipo Habitación: Ejecutiva King 210 No el…" at bounding box center [295, 208] width 118 height 183
click at [329, 154] on div at bounding box center [335, 151] width 19 height 14
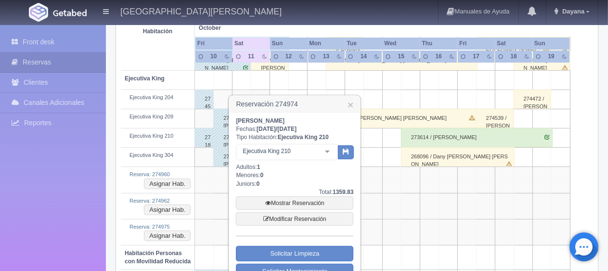
click at [286, 186] on div "[PERSON_NAME] Fechas: [DATE] / [DATE] Tipo Habitación: Ejecutiva [PERSON_NAME] …" at bounding box center [295, 208] width 118 height 182
click at [322, 152] on div at bounding box center [327, 151] width 19 height 14
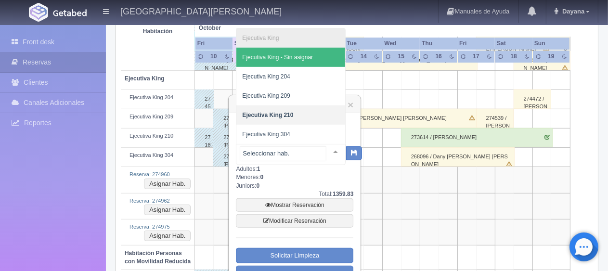
click at [303, 60] on span "Ejecutiva King - Sin asignar" at bounding box center [277, 57] width 71 height 7
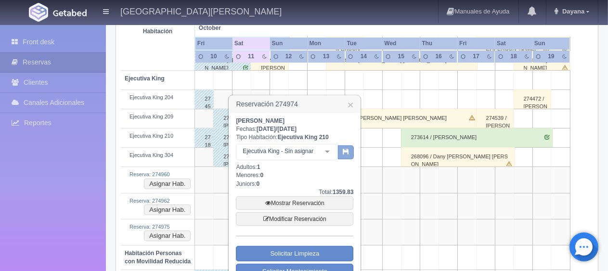
click at [347, 157] on button "button" at bounding box center [346, 152] width 16 height 14
drag, startPoint x: 348, startPoint y: 102, endPoint x: 344, endPoint y: 131, distance: 29.6
click at [349, 102] on link "×" at bounding box center [351, 105] width 6 height 10
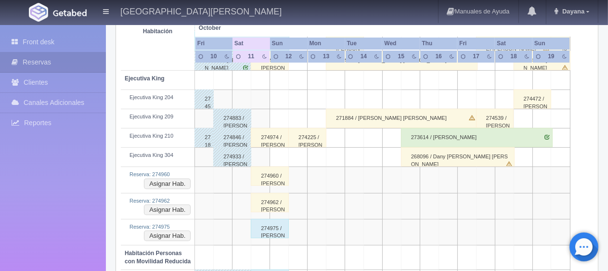
click at [280, 142] on div "274974 / [PERSON_NAME]" at bounding box center [270, 137] width 38 height 19
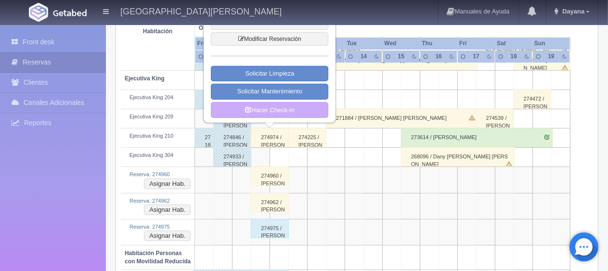
scroll to position [316, 0]
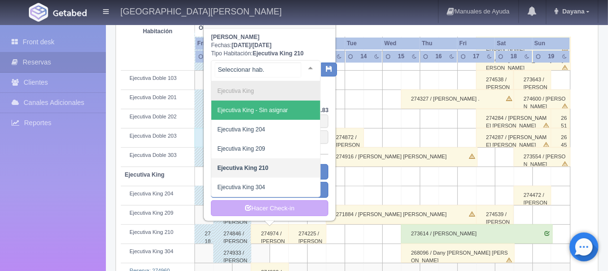
click at [297, 105] on span "Ejecutiva King - Sin asignar" at bounding box center [265, 110] width 109 height 19
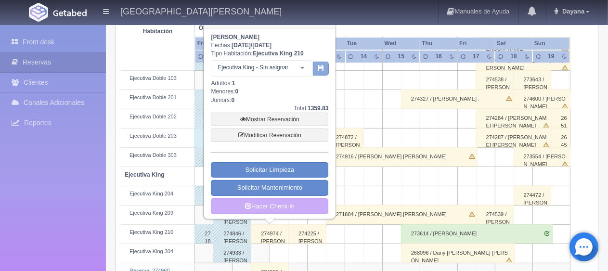
click at [322, 68] on icon "button" at bounding box center [321, 68] width 6 height 6
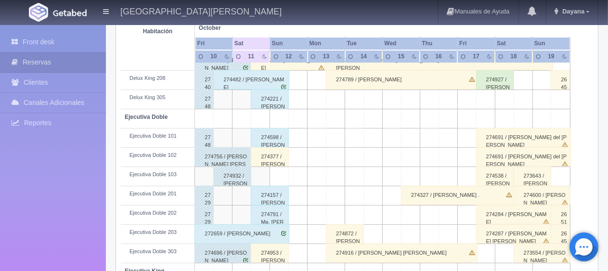
scroll to position [460, 0]
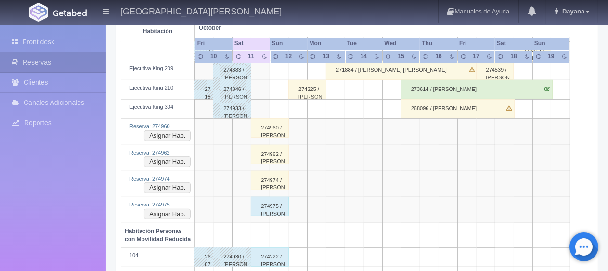
click at [270, 131] on div "274960 / [PERSON_NAME]" at bounding box center [270, 127] width 38 height 19
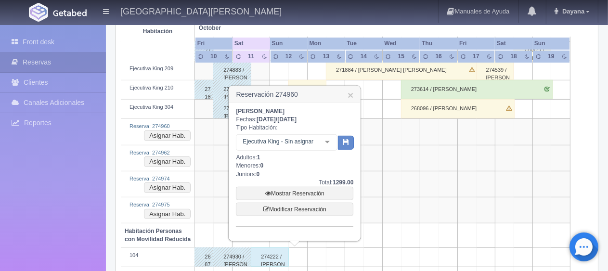
click at [321, 165] on div "[PERSON_NAME] [PERSON_NAME] Fechas: [DATE] / [DATE] Tipo Habitación: Ejecutiva …" at bounding box center [295, 166] width 118 height 119
click at [303, 130] on div "[PERSON_NAME] [PERSON_NAME] Fechas: [DATE] / [DATE] Tipo Habitación: Ejecutiva …" at bounding box center [295, 166] width 118 height 119
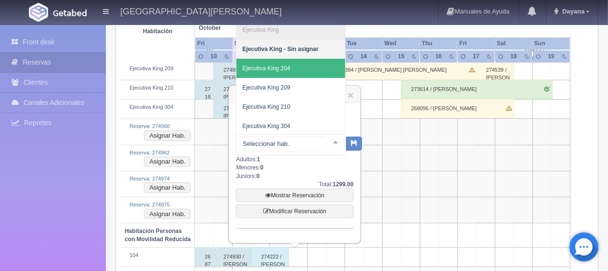
click at [294, 68] on span "Ejecutiva King 204" at bounding box center [290, 68] width 109 height 19
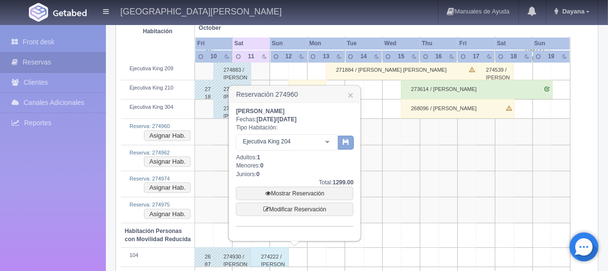
click at [345, 149] on button "button" at bounding box center [346, 143] width 16 height 14
click at [350, 93] on link "×" at bounding box center [351, 95] width 6 height 10
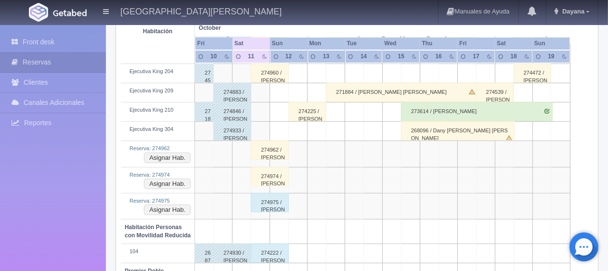
scroll to position [390, 0]
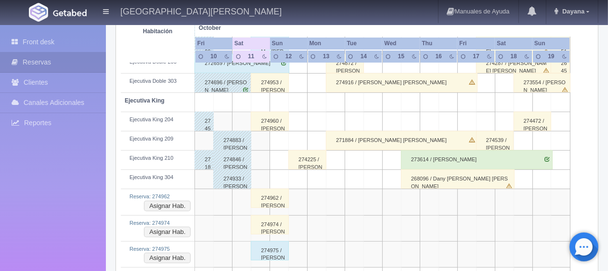
click at [272, 197] on div "274962 / [PERSON_NAME]" at bounding box center [270, 198] width 38 height 19
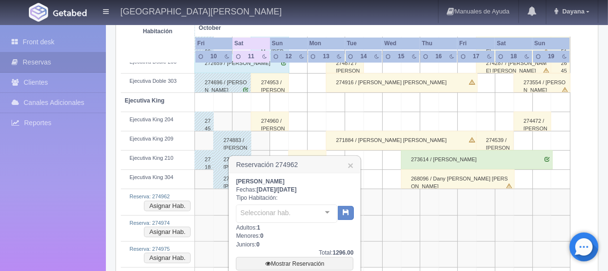
click at [296, 218] on div "Seleccionar hab." at bounding box center [287, 214] width 102 height 18
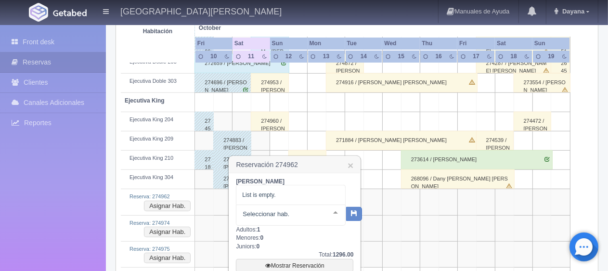
click at [313, 240] on div "PATRICIA R ZARAGOZA Fechas: 2025-10-11 / 2025-10-12 Tipo Habitación: No element…" at bounding box center [295, 238] width 118 height 121
click at [326, 212] on div at bounding box center [335, 212] width 19 height 14
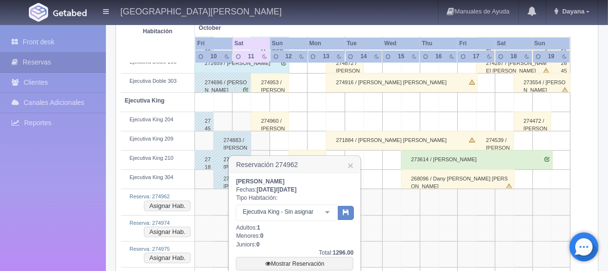
click at [304, 228] on div "PATRICIA R ZARAGOZA Fechas: 2025-10-11 / 2025-10-12 Tipo Habitación: Ejecutiva …" at bounding box center [295, 237] width 118 height 119
click at [328, 215] on div at bounding box center [327, 212] width 19 height 14
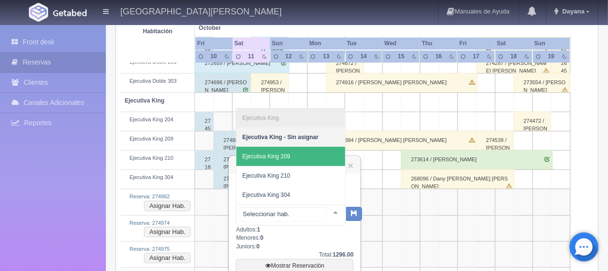
click at [297, 153] on span "Ejecutiva King 209" at bounding box center [290, 156] width 109 height 19
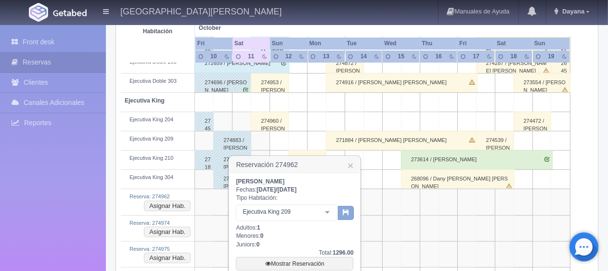
click at [345, 214] on icon "button" at bounding box center [346, 212] width 6 height 6
click at [344, 213] on icon "button" at bounding box center [346, 212] width 6 height 6
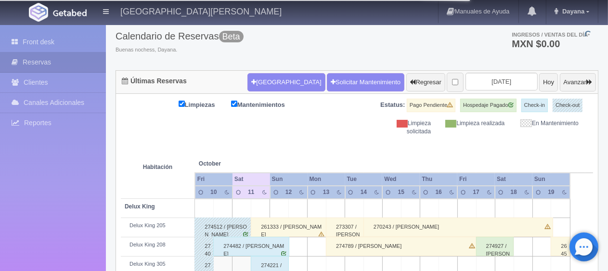
scroll to position [342, 0]
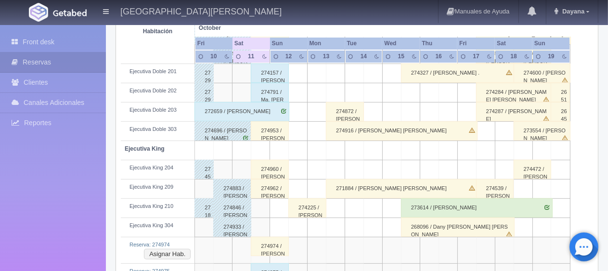
scroll to position [390, 0]
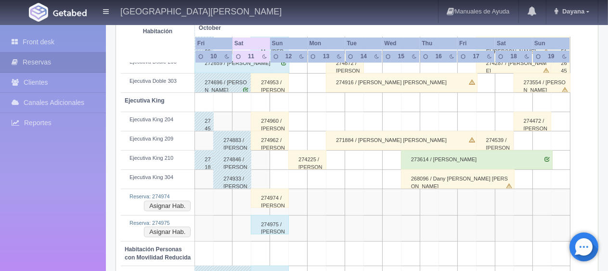
click at [268, 189] on div "274974 / [PERSON_NAME]" at bounding box center [270, 198] width 38 height 19
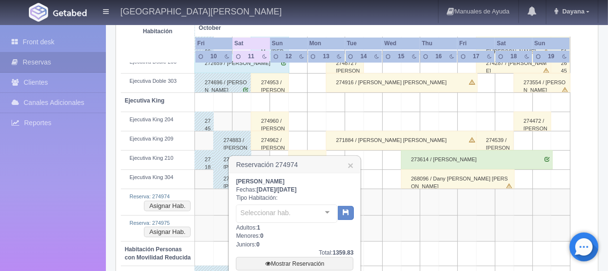
click at [271, 194] on div "[PERSON_NAME] Fechas: [DATE] / [DATE] Tipo Habitación: Seleccionar hab. No elem…" at bounding box center [295, 237] width 118 height 119
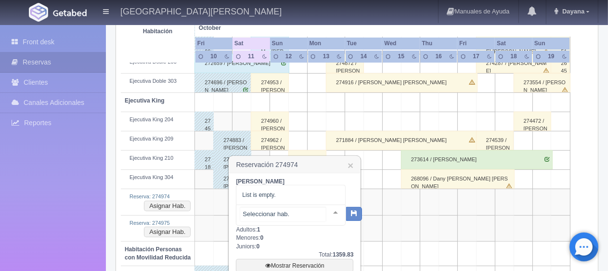
click at [301, 218] on input "text" at bounding box center [283, 214] width 86 height 14
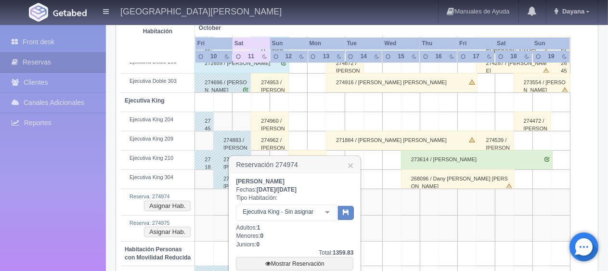
click at [323, 218] on div at bounding box center [327, 212] width 19 height 14
click at [326, 219] on div at bounding box center [335, 212] width 19 height 14
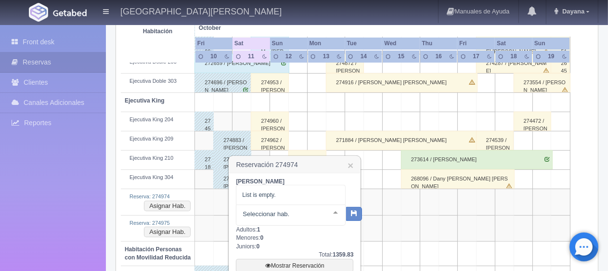
click at [323, 242] on div "[PERSON_NAME] Fechas: [DATE] / [DATE] Tipo Habitación: No elements found. Consi…" at bounding box center [295, 238] width 118 height 121
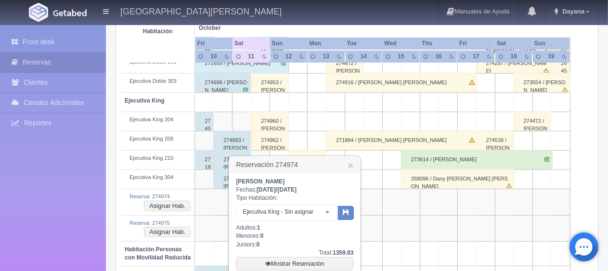
click at [327, 225] on div "Leona Ford Fechas: 2025-10-11 / 2025-10-12 Tipo Habitación: Ejecutiva King - Si…" at bounding box center [295, 237] width 118 height 119
click at [325, 207] on div at bounding box center [327, 212] width 19 height 14
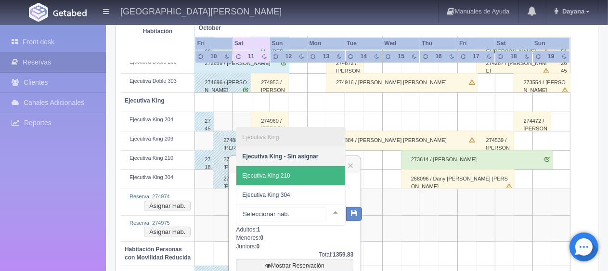
click at [308, 176] on span "Ejecutiva King 210" at bounding box center [290, 175] width 109 height 19
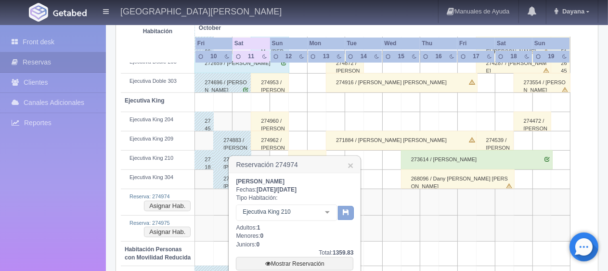
click at [347, 209] on icon "button" at bounding box center [346, 212] width 6 height 6
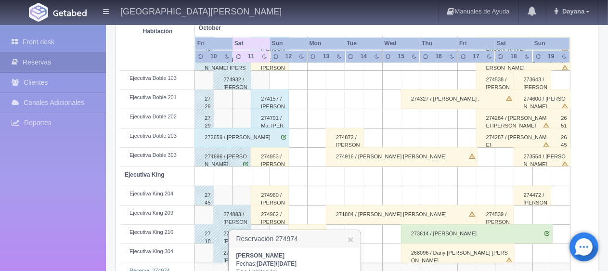
scroll to position [509, 0]
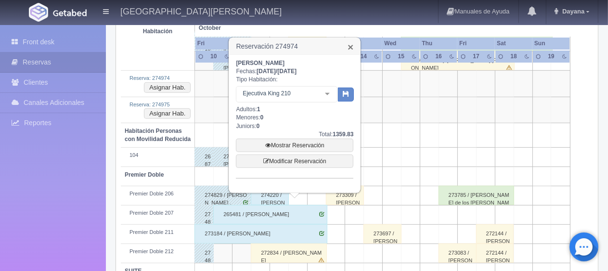
click at [350, 45] on link "×" at bounding box center [351, 47] width 6 height 10
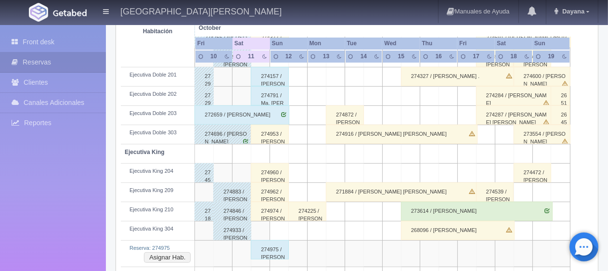
scroll to position [435, 0]
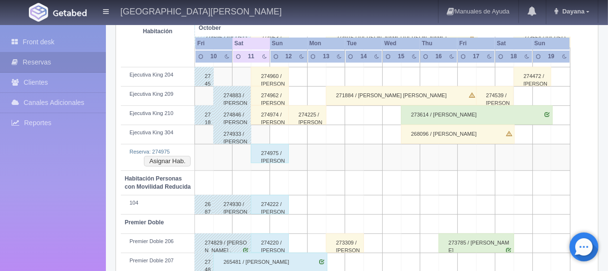
click at [263, 155] on div "274975 / [PERSON_NAME]" at bounding box center [270, 153] width 38 height 19
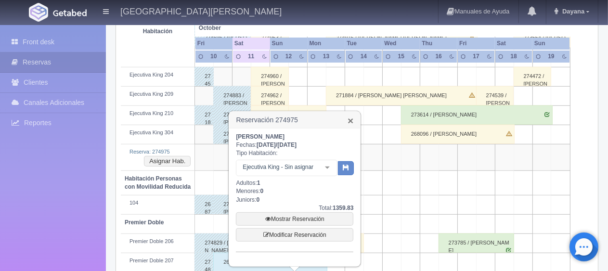
click at [351, 118] on link "×" at bounding box center [351, 121] width 6 height 10
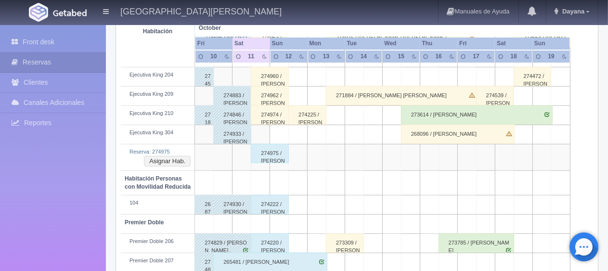
click at [272, 153] on div "274975 / Leona Ford" at bounding box center [270, 153] width 38 height 19
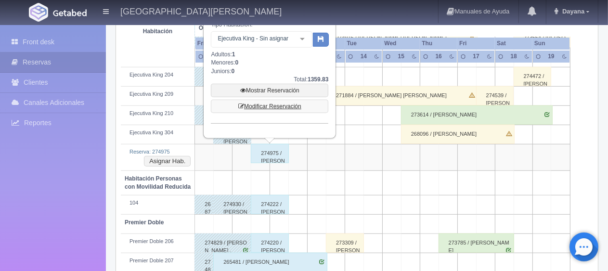
scroll to position [339, 0]
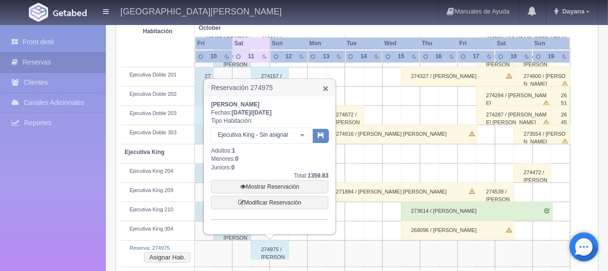
click at [327, 88] on link "×" at bounding box center [326, 88] width 6 height 10
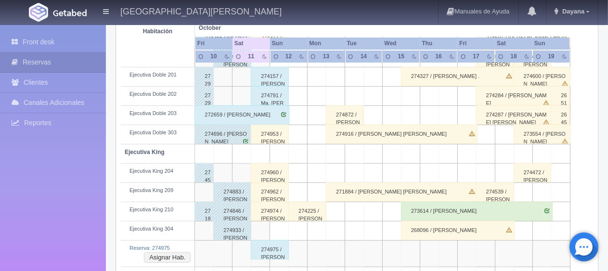
click at [275, 211] on div "274974 / Leona Ford" at bounding box center [270, 211] width 38 height 19
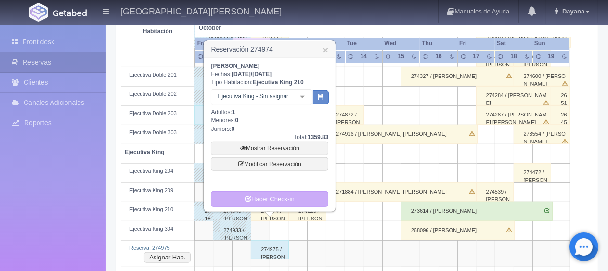
scroll to position [387, 0]
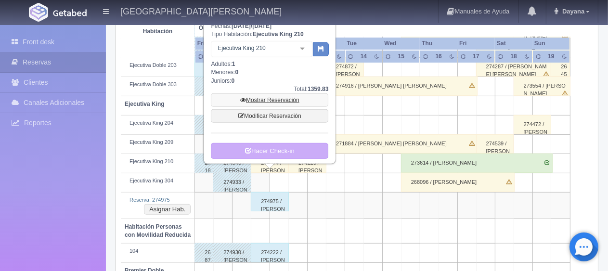
click at [289, 100] on link "Mostrar Reservación" at bounding box center [270, 99] width 118 height 13
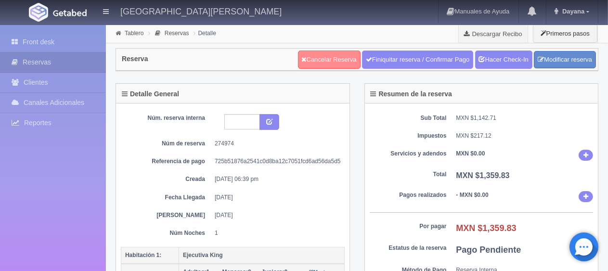
click at [344, 65] on link "Cancelar Reserva" at bounding box center [329, 60] width 63 height 18
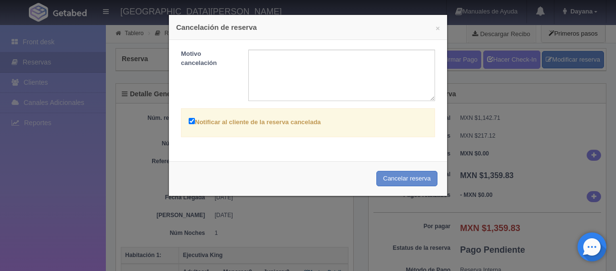
click at [274, 125] on label "Notificar al cliente de la reserva cancelada" at bounding box center [255, 121] width 132 height 11
click at [195, 124] on input "Notificar al cliente de la reserva cancelada" at bounding box center [192, 121] width 6 height 6
checkbox input "false"
drag, startPoint x: 408, startPoint y: 180, endPoint x: 355, endPoint y: 29, distance: 159.8
click at [409, 180] on button "Cancelar reserva" at bounding box center [407, 179] width 61 height 16
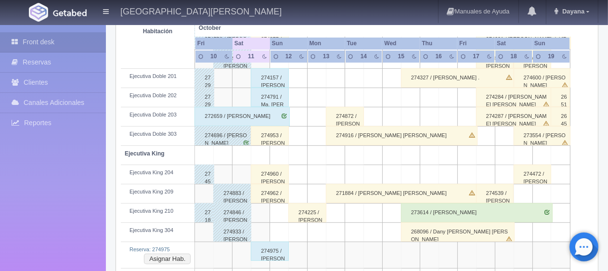
scroll to position [433, 0]
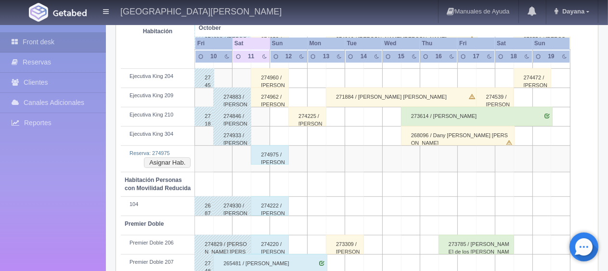
click at [279, 152] on div "274975 / [PERSON_NAME]" at bounding box center [270, 154] width 38 height 19
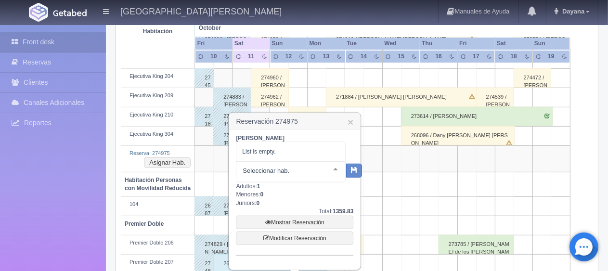
click at [297, 189] on div "Leona Ford Fechas: 2025-10-11 / 2025-10-12 Tipo Habitación: No elements found. …" at bounding box center [295, 194] width 118 height 121
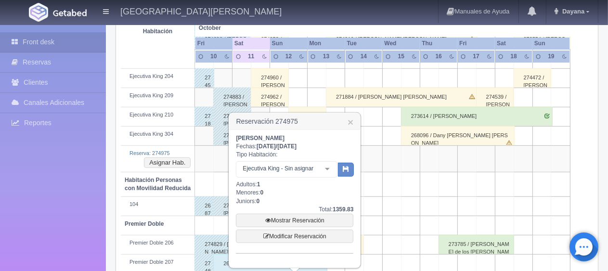
click at [312, 157] on div "Leona Ford Fechas: 2025-10-11 / 2025-10-12 Tipo Habitación: Ejecutiva King - Si…" at bounding box center [295, 193] width 118 height 119
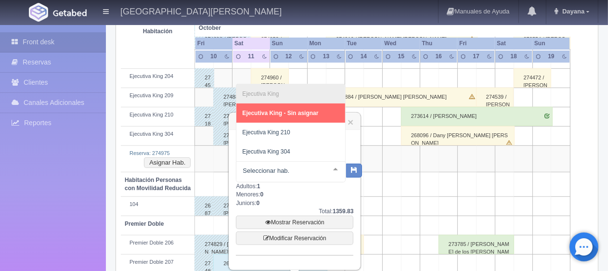
click at [311, 203] on div "Leona Ford Fechas: 2025-10-11 / 2025-10-12 Tipo Habitación: Ejecutiva King Ejec…" at bounding box center [295, 194] width 118 height 121
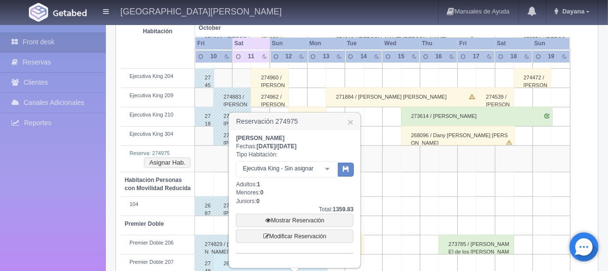
click at [330, 171] on div at bounding box center [327, 169] width 19 height 14
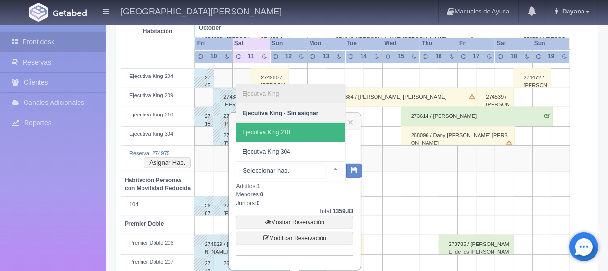
click at [295, 131] on span "Ejecutiva King 210" at bounding box center [290, 132] width 109 height 19
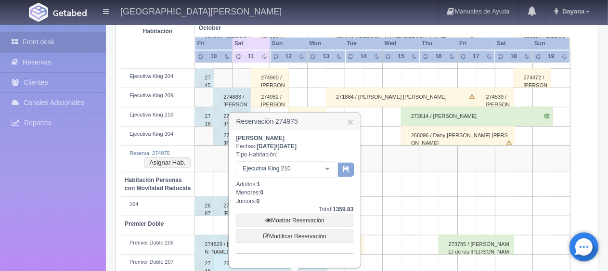
click at [346, 166] on icon "button" at bounding box center [346, 169] width 6 height 6
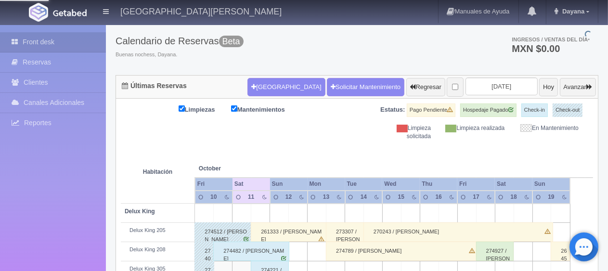
scroll to position [0, 0]
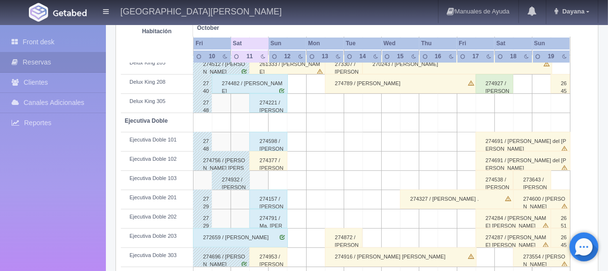
scroll to position [168, 0]
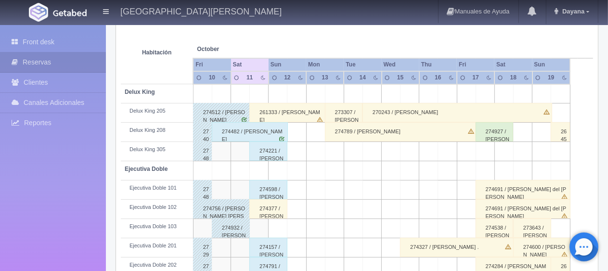
click at [301, 118] on div "261333 / [PERSON_NAME]" at bounding box center [287, 112] width 76 height 19
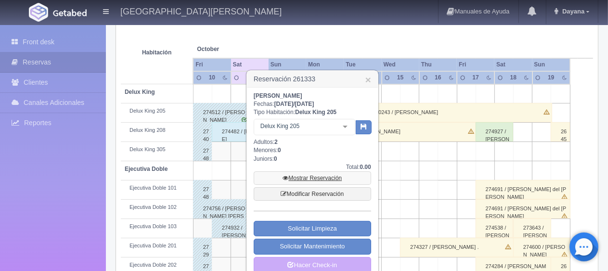
click at [311, 174] on link "Mostrar Reservación" at bounding box center [313, 177] width 118 height 13
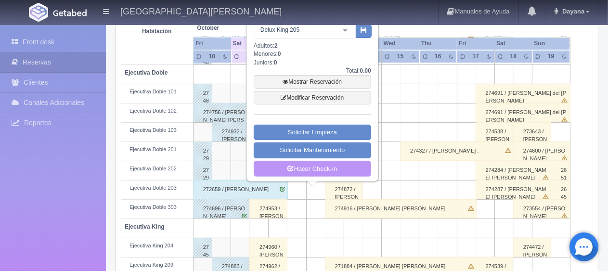
click at [340, 168] on link "Hacer Check-in" at bounding box center [313, 169] width 118 height 16
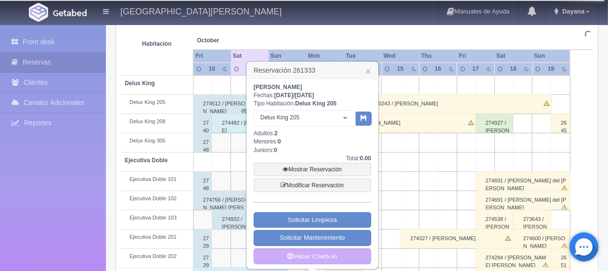
scroll to position [0, 0]
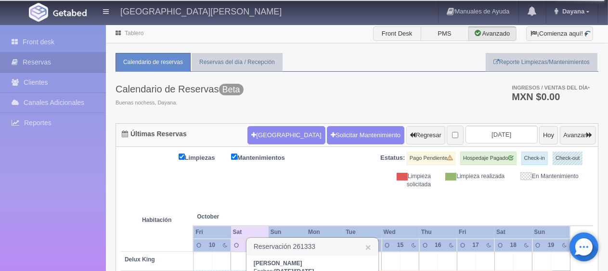
click at [390, 205] on th at bounding box center [410, 207] width 56 height 37
click at [414, 196] on th at bounding box center [410, 207] width 56 height 37
click at [445, 181] on div "Limpieza realizada" at bounding box center [475, 176] width 74 height 8
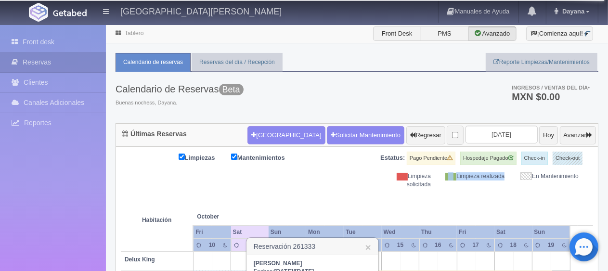
click at [444, 181] on div "Limpieza realizada" at bounding box center [475, 176] width 74 height 8
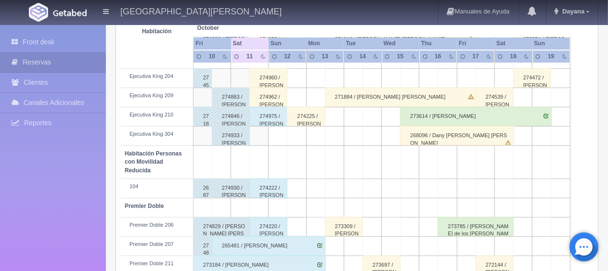
scroll to position [385, 0]
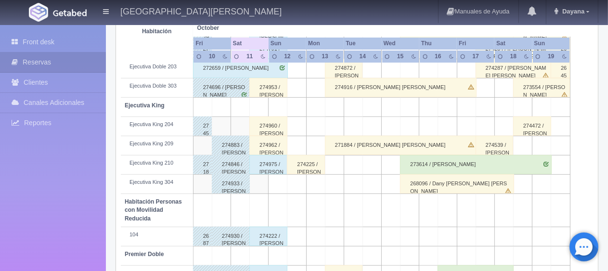
click at [275, 138] on div "274962 / [PERSON_NAME]" at bounding box center [268, 145] width 38 height 19
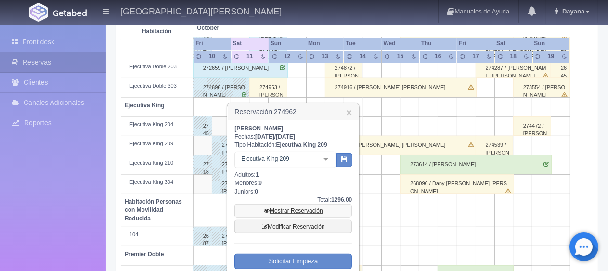
click at [302, 209] on link "Mostrar Reservación" at bounding box center [294, 210] width 118 height 13
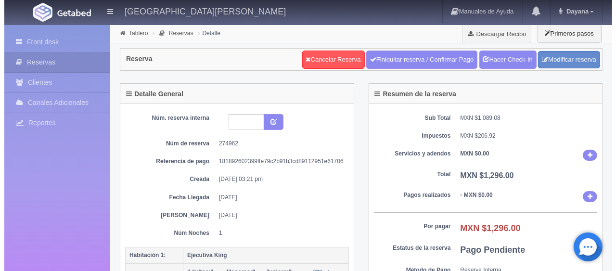
scroll to position [193, 0]
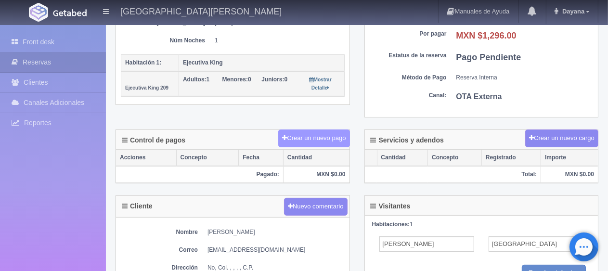
click at [328, 131] on button "Crear un nuevo pago" at bounding box center [313, 139] width 71 height 18
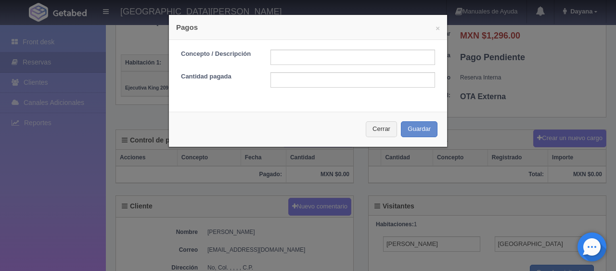
click at [346, 38] on div "× Pagos" at bounding box center [308, 27] width 278 height 25
click at [306, 68] on form "Concepto / Descripción Cantidad pagada" at bounding box center [308, 69] width 254 height 38
click at [315, 54] on input "text" at bounding box center [353, 57] width 165 height 15
type input "Total Tarjeta"
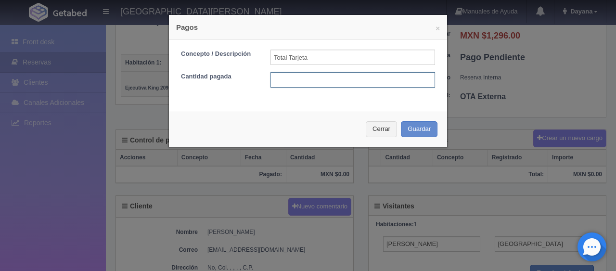
click at [341, 76] on input "text" at bounding box center [353, 79] width 165 height 15
type input "1296"
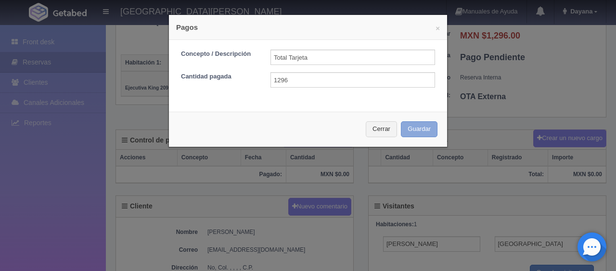
click at [406, 121] on div "Cerrar Guardar" at bounding box center [308, 129] width 278 height 35
click at [408, 125] on button "Guardar" at bounding box center [419, 129] width 37 height 16
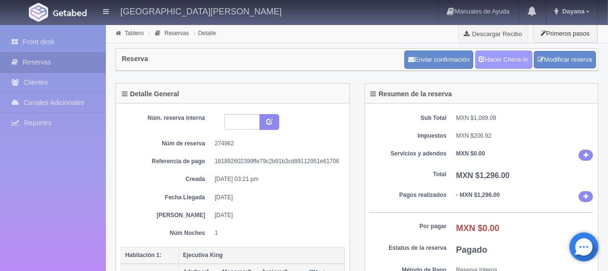
click at [503, 53] on link "Hacer Check-In" at bounding box center [503, 60] width 57 height 18
click at [501, 65] on link "Hacer Check-In" at bounding box center [503, 60] width 57 height 18
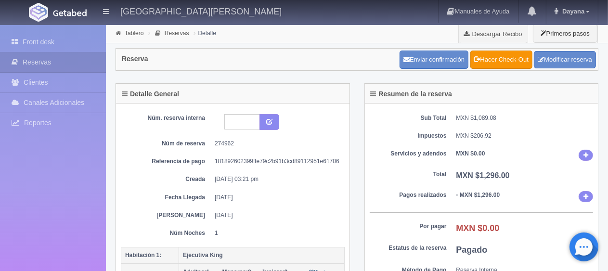
scroll to position [241, 0]
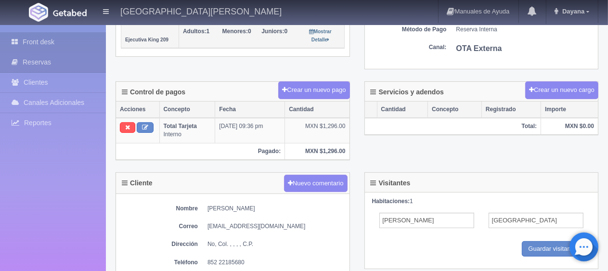
click at [74, 41] on link "Front desk" at bounding box center [53, 42] width 106 height 20
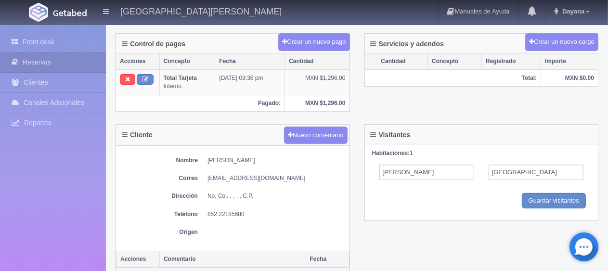
scroll to position [429, 0]
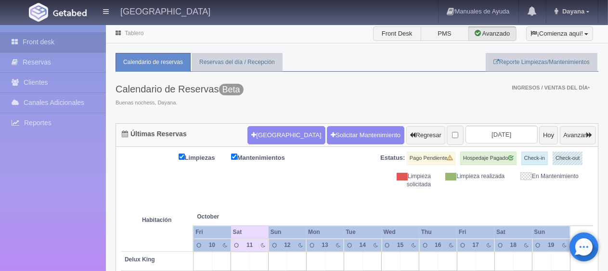
click at [336, 187] on div "Limpiezas Mantenimientos Estatus: Pago Pendiente Hospedaje Pagado Check-in Chec…" at bounding box center [357, 170] width 472 height 37
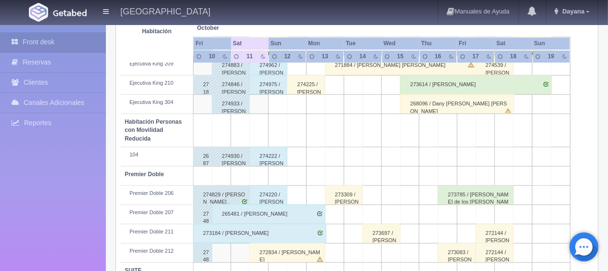
scroll to position [369, 0]
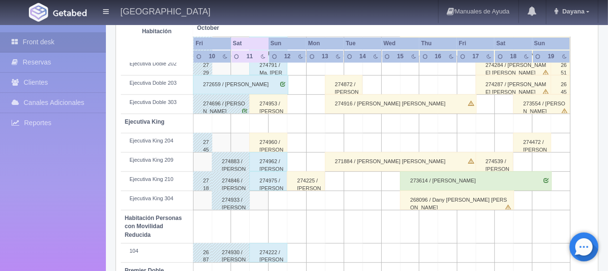
click at [275, 105] on div "274953 / [PERSON_NAME]" at bounding box center [268, 103] width 38 height 19
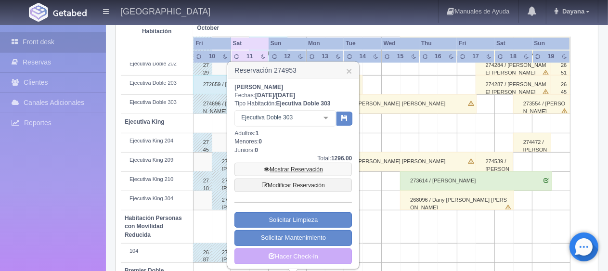
click at [289, 168] on link "Mostrar Reservación" at bounding box center [294, 169] width 118 height 13
click at [300, 167] on link "Mostrar Reservación" at bounding box center [294, 169] width 118 height 13
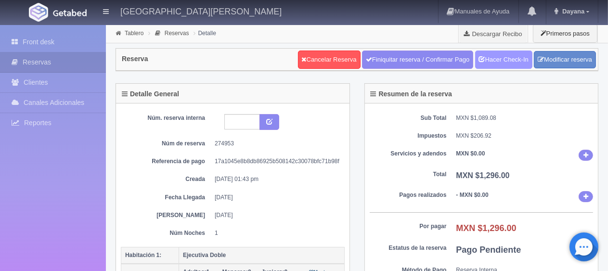
click at [513, 54] on link "Hacer Check-In" at bounding box center [503, 60] width 57 height 18
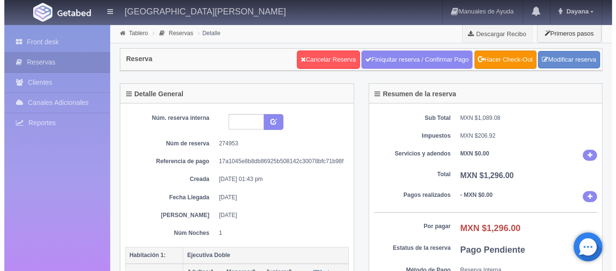
scroll to position [144, 0]
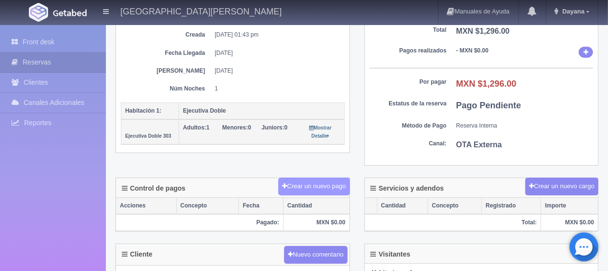
click at [323, 184] on button "Crear un nuevo pago" at bounding box center [313, 187] width 71 height 18
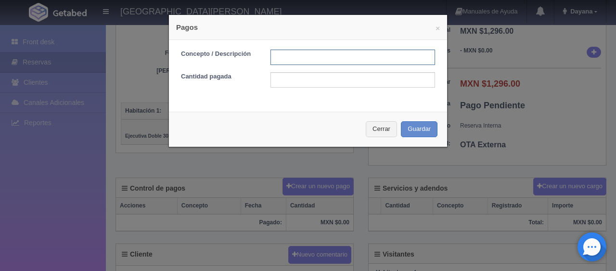
click at [317, 65] on input "text" at bounding box center [353, 57] width 165 height 15
type input "Total Tarjeta"
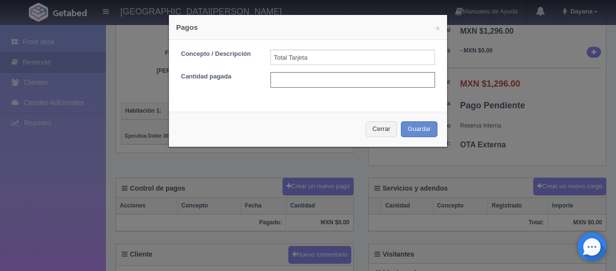
click at [341, 77] on input "text" at bounding box center [353, 79] width 165 height 15
type input "1296"
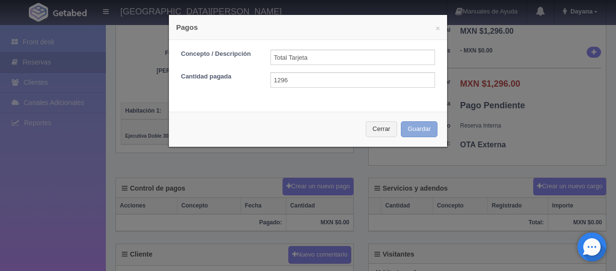
click at [426, 129] on button "Guardar" at bounding box center [419, 129] width 37 height 16
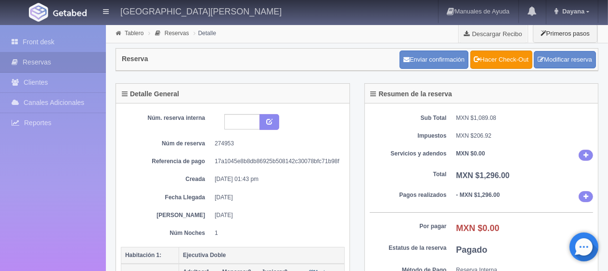
click at [459, 162] on div "Sub Total MXN $1,089.08 Impuestos MXN $206.92 Servicios y adendos MXN $0.00 Tot…" at bounding box center [482, 207] width 234 height 207
click at [40, 41] on link "Front desk" at bounding box center [53, 42] width 106 height 20
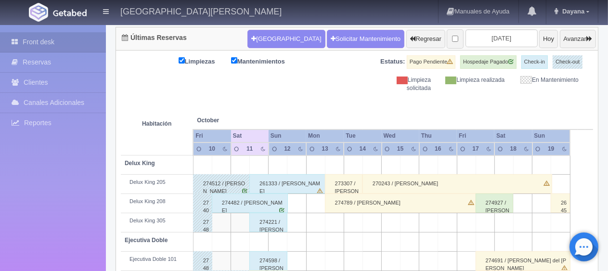
scroll to position [241, 0]
